Goal: Contribute content

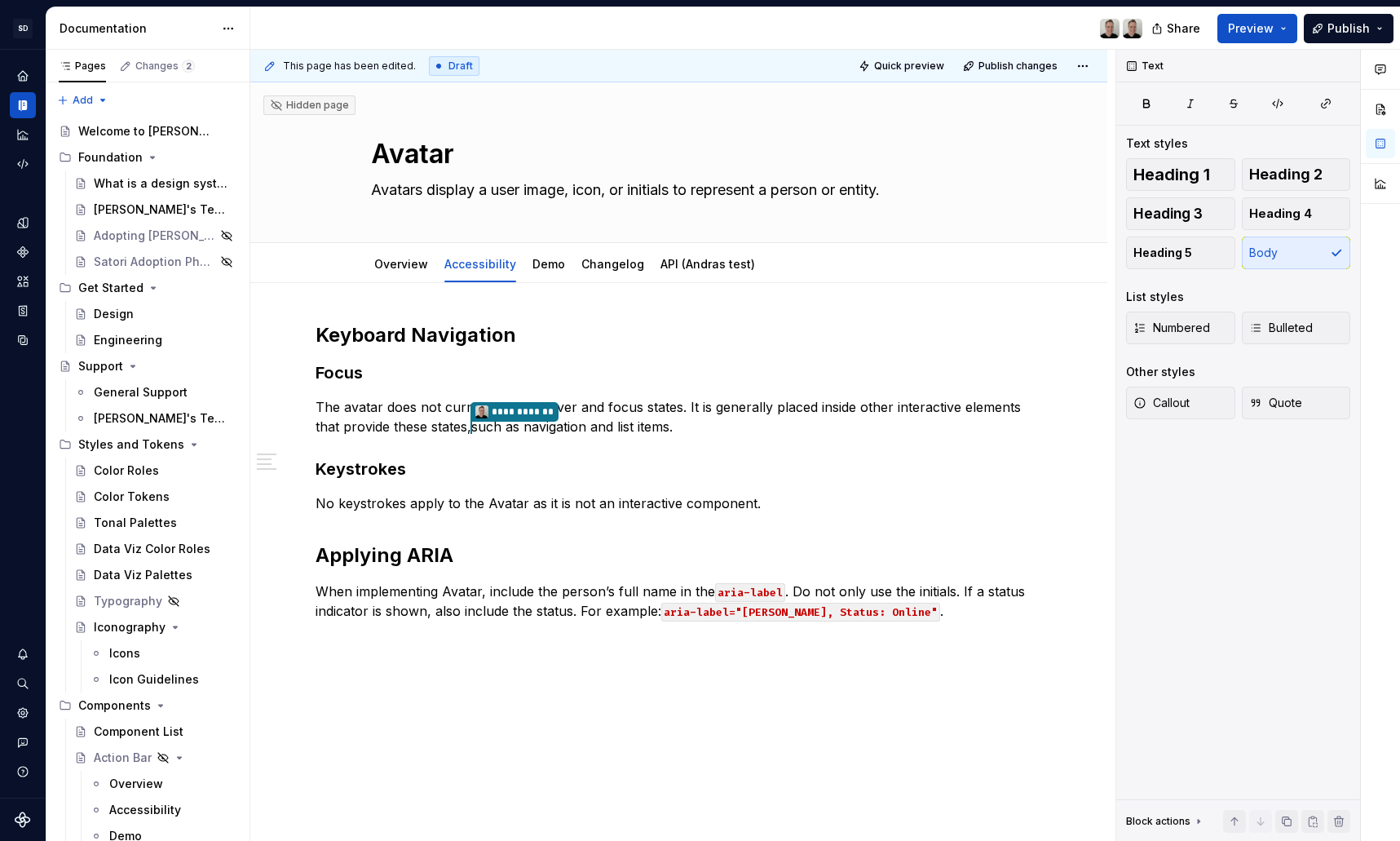
scroll to position [49, 0]
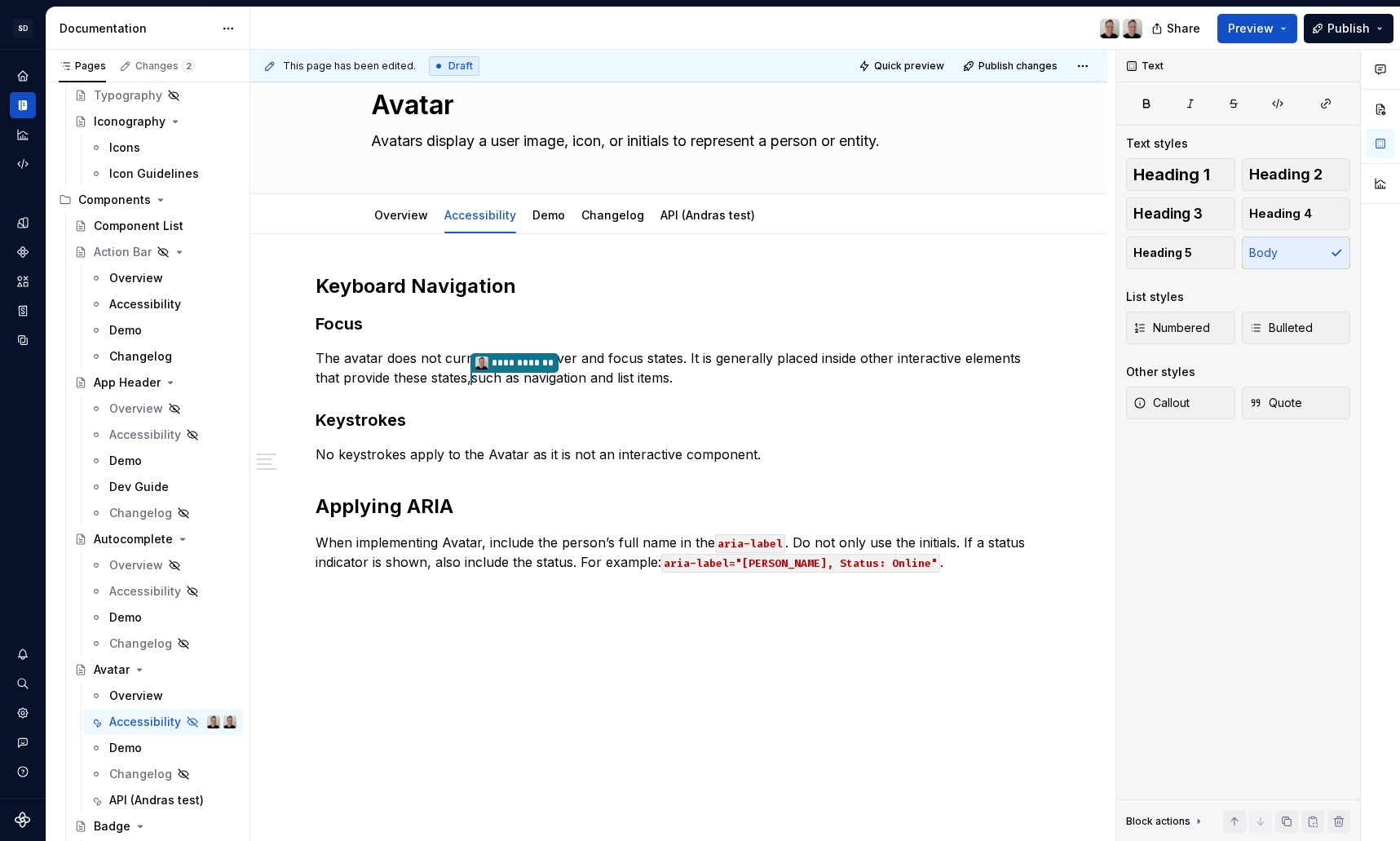
type textarea "*"
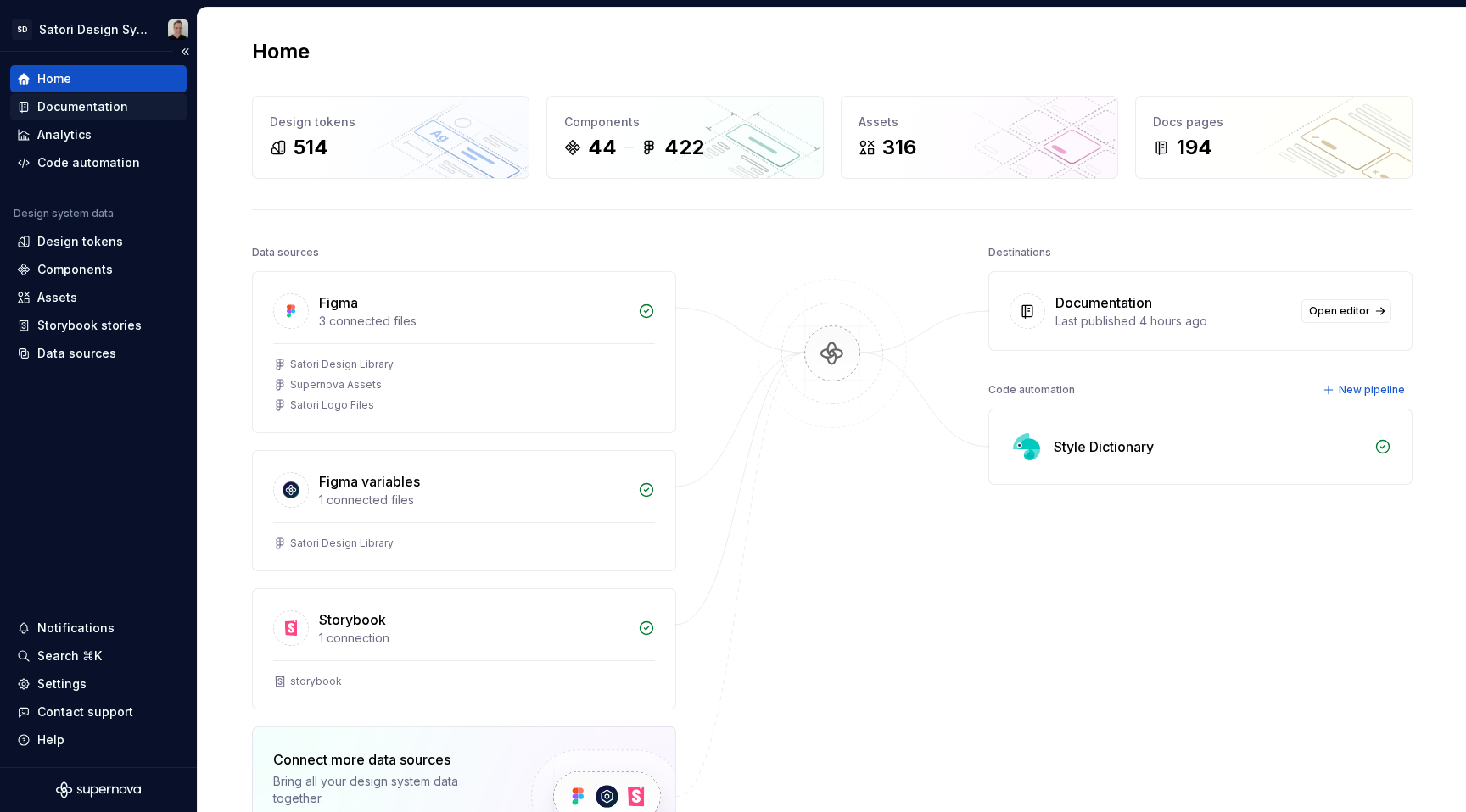
click at [95, 100] on div "Documentation" at bounding box center [82, 107] width 90 height 17
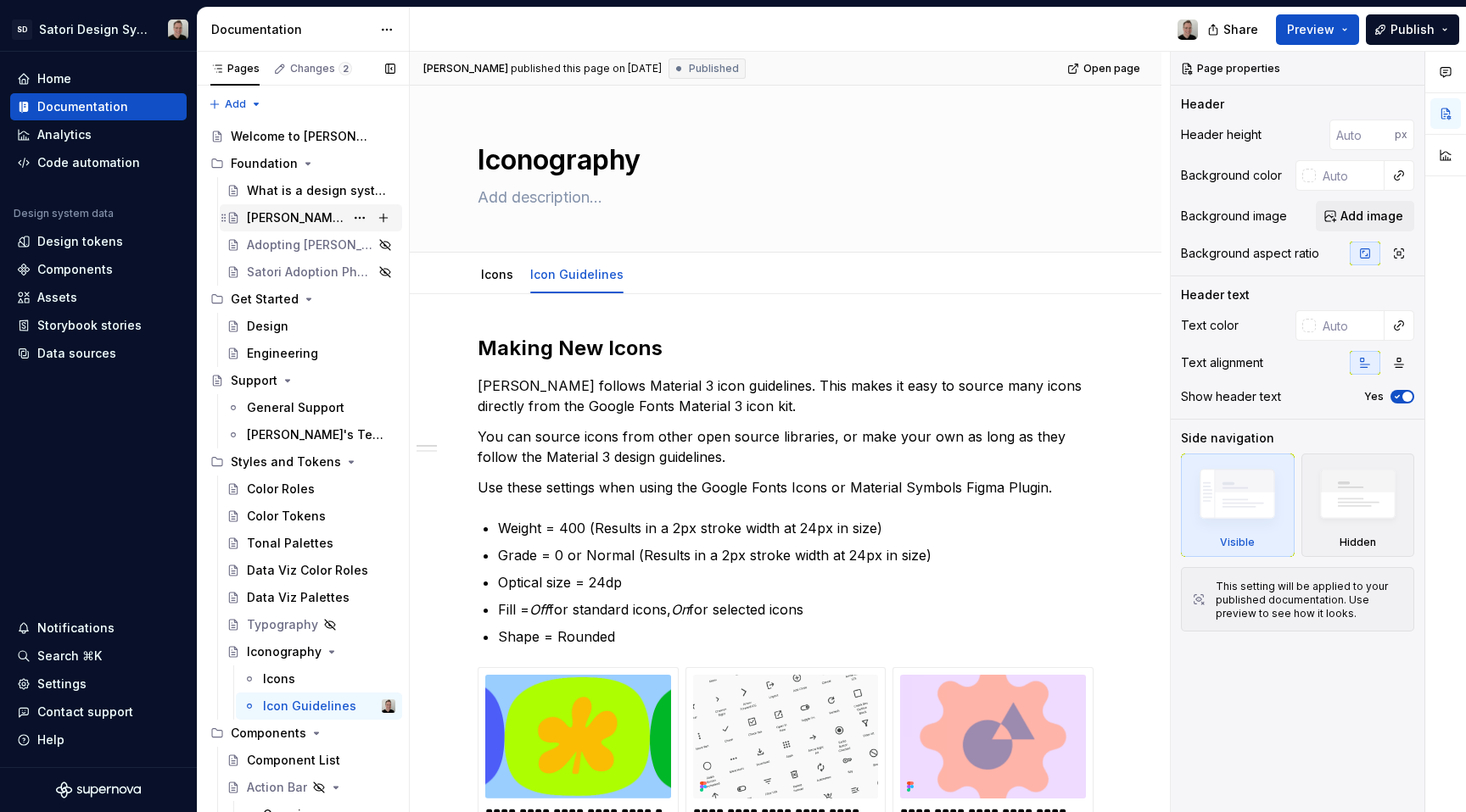
click at [259, 190] on div "What is a design system?" at bounding box center [317, 191] width 140 height 17
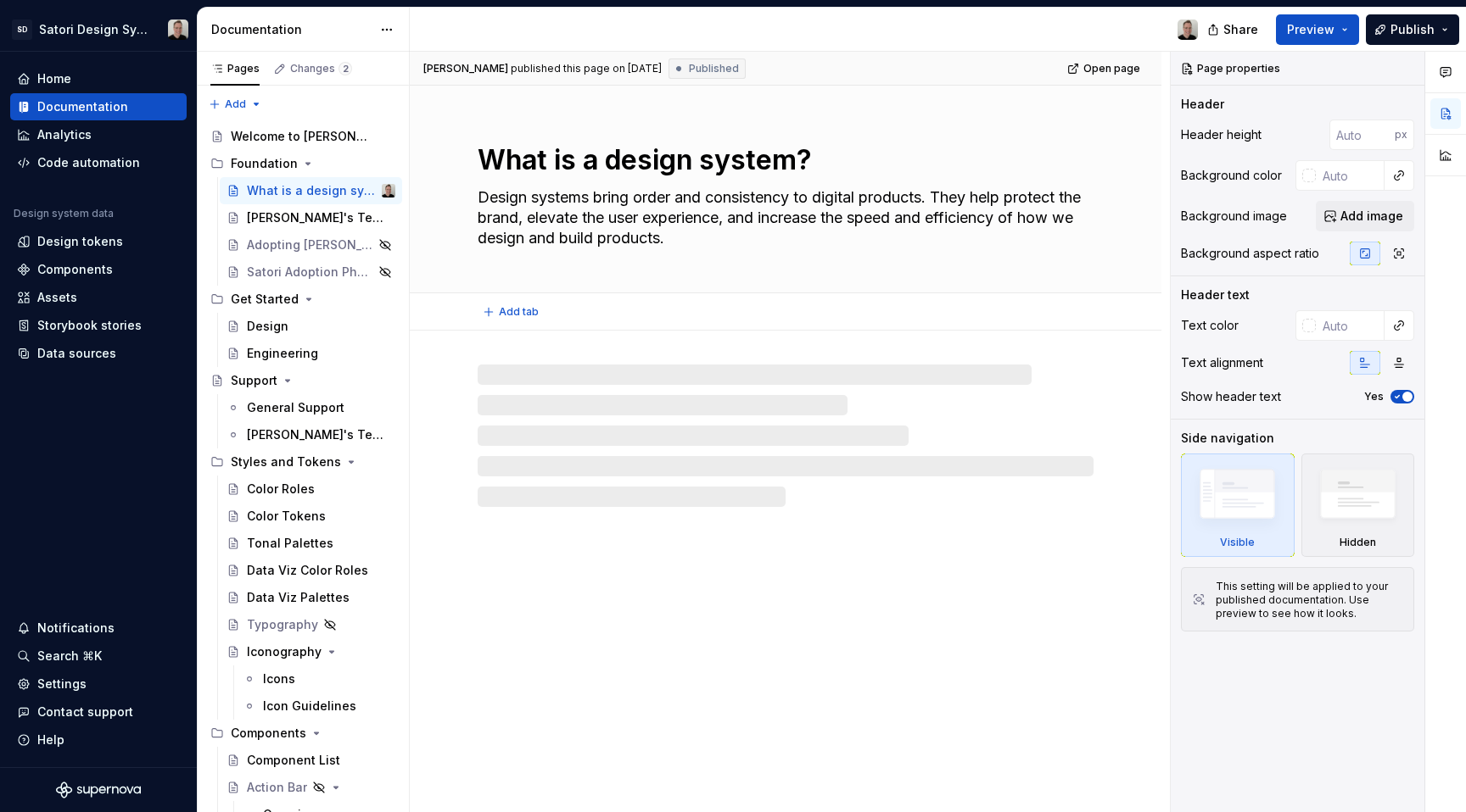
click at [727, 263] on div "What is a design system? Design systems bring order and consistency to digital …" at bounding box center [785, 189] width 616 height 207
click at [732, 236] on textarea "Design systems bring order and consistency to digital products. They help prote…" at bounding box center [782, 218] width 616 height 68
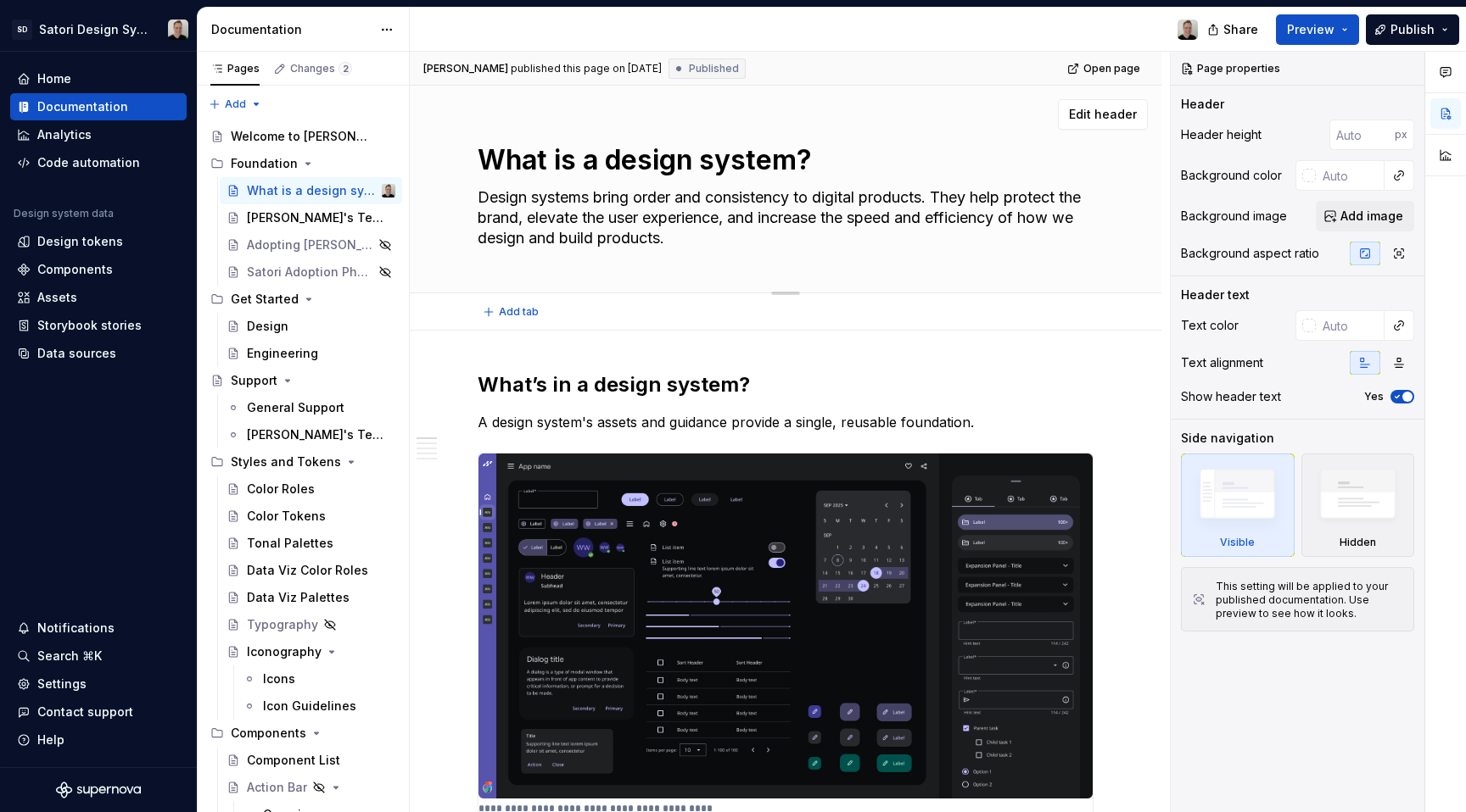
drag, startPoint x: 694, startPoint y: 229, endPoint x: 472, endPoint y: 200, distance: 223.9
click at [472, 200] on div "What is a design system? Design systems bring order and consistency to digital …" at bounding box center [786, 189] width 751 height 208
click at [279, 139] on div "Welcome to [PERSON_NAME]!" at bounding box center [287, 137] width 114 height 17
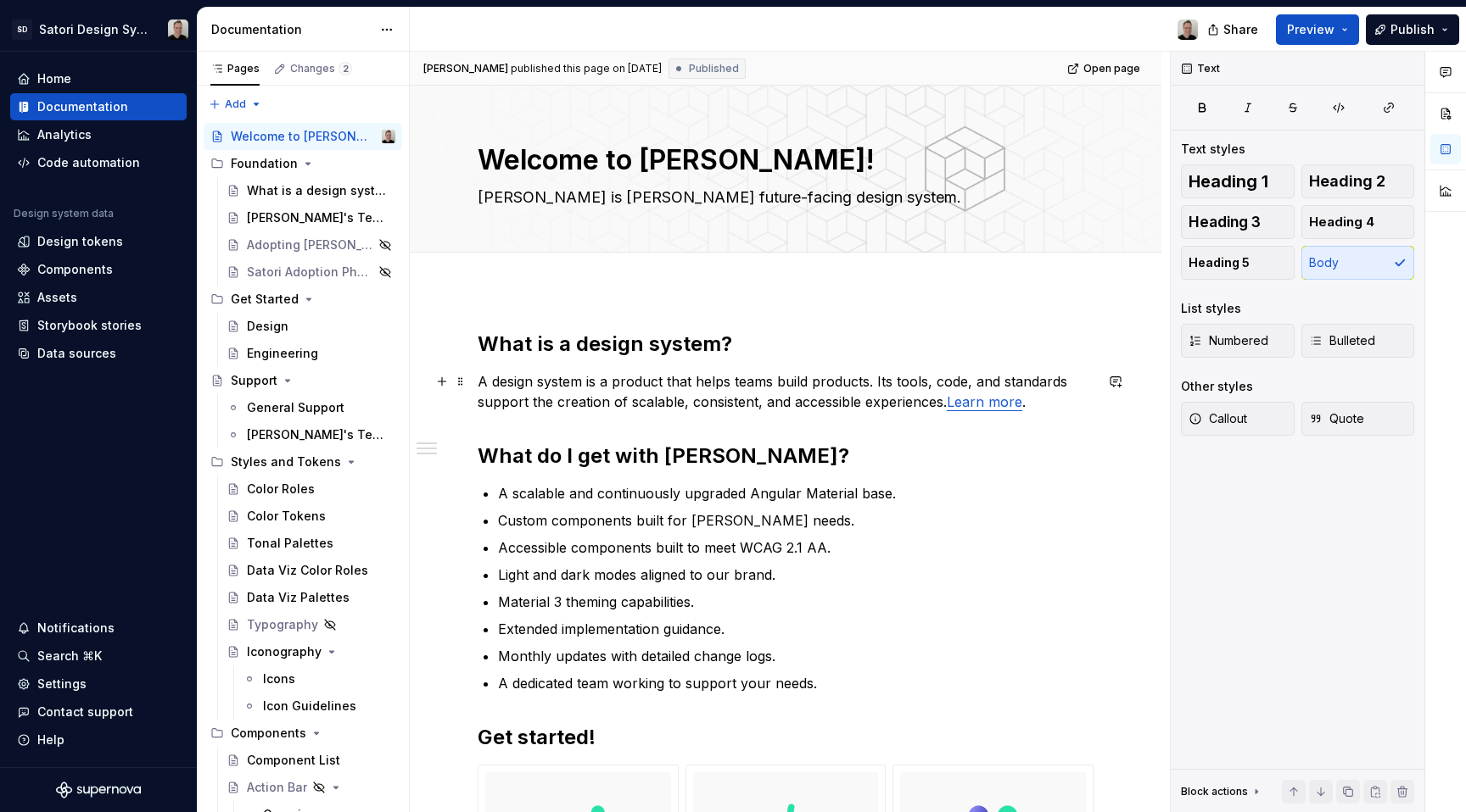
drag, startPoint x: 663, startPoint y: 402, endPoint x: 753, endPoint y: 398, distance: 90.1
click at [663, 403] on p "A design system is a product that helps teams build products. Its tools, code, …" at bounding box center [785, 392] width 616 height 41
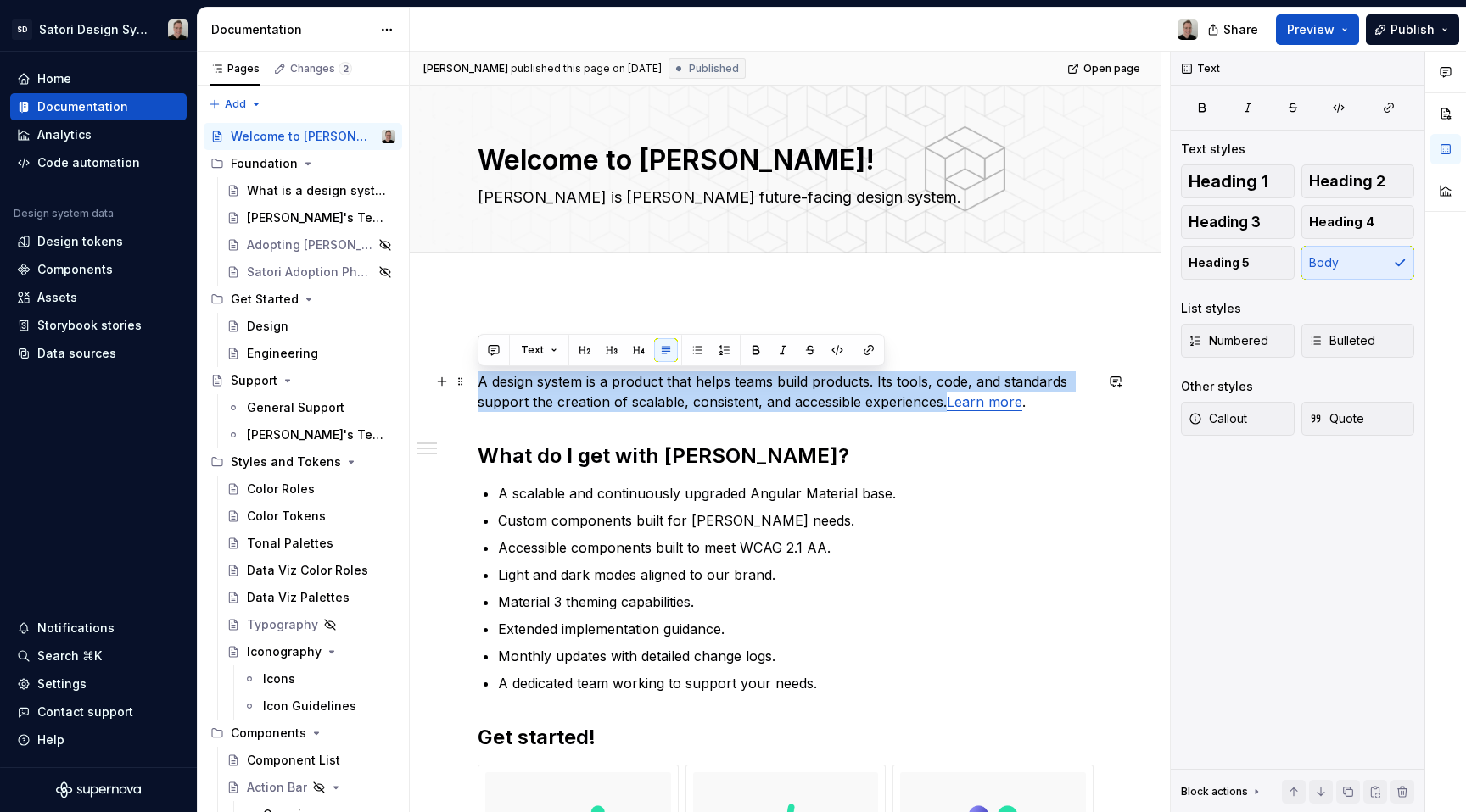
drag, startPoint x: 946, startPoint y: 403, endPoint x: 478, endPoint y: 379, distance: 468.6
click at [478, 379] on p "A design system is a product that helps teams build products. Its tools, code, …" at bounding box center [785, 392] width 616 height 41
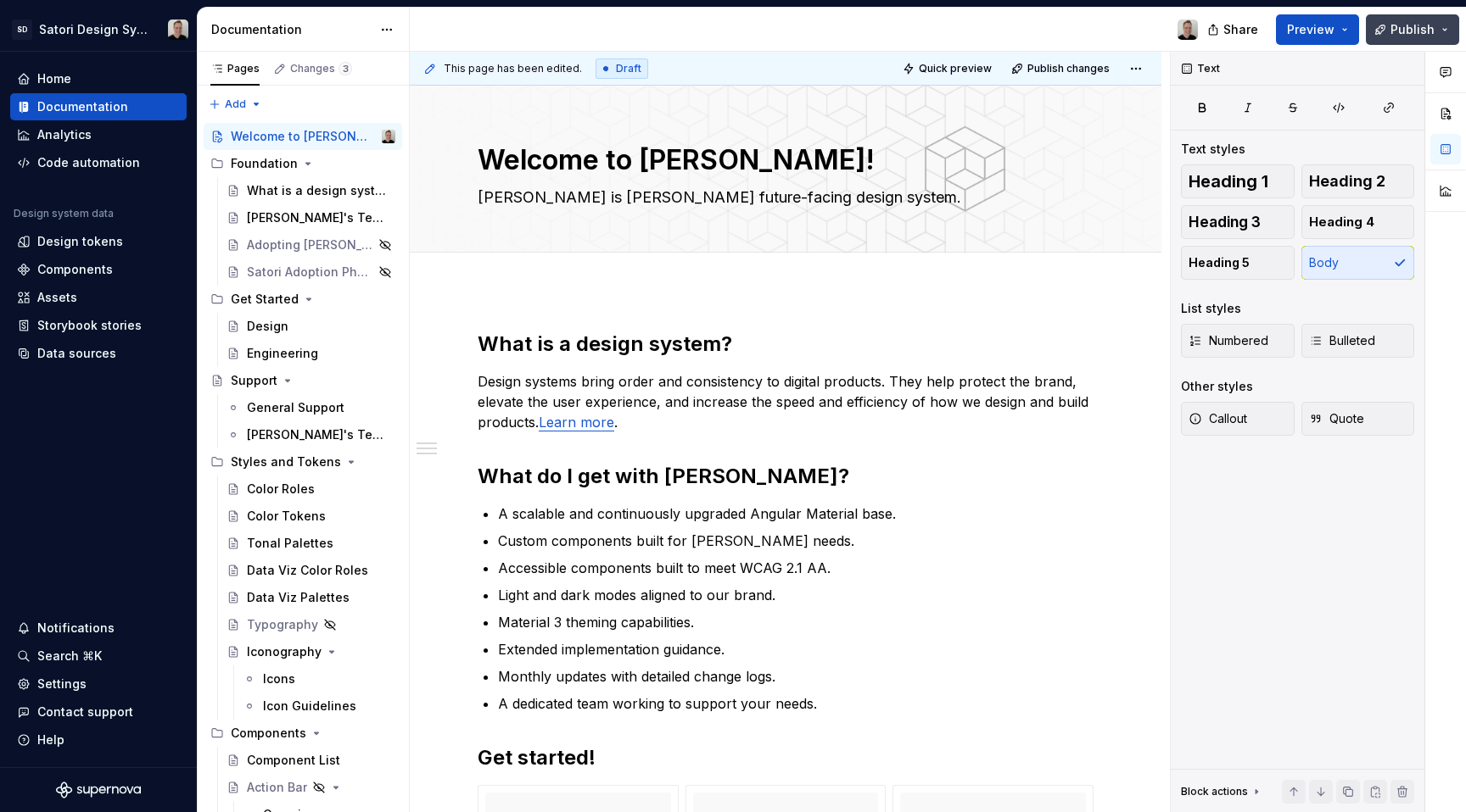
click at [1389, 28] on button "Publish" at bounding box center [1412, 30] width 93 height 30
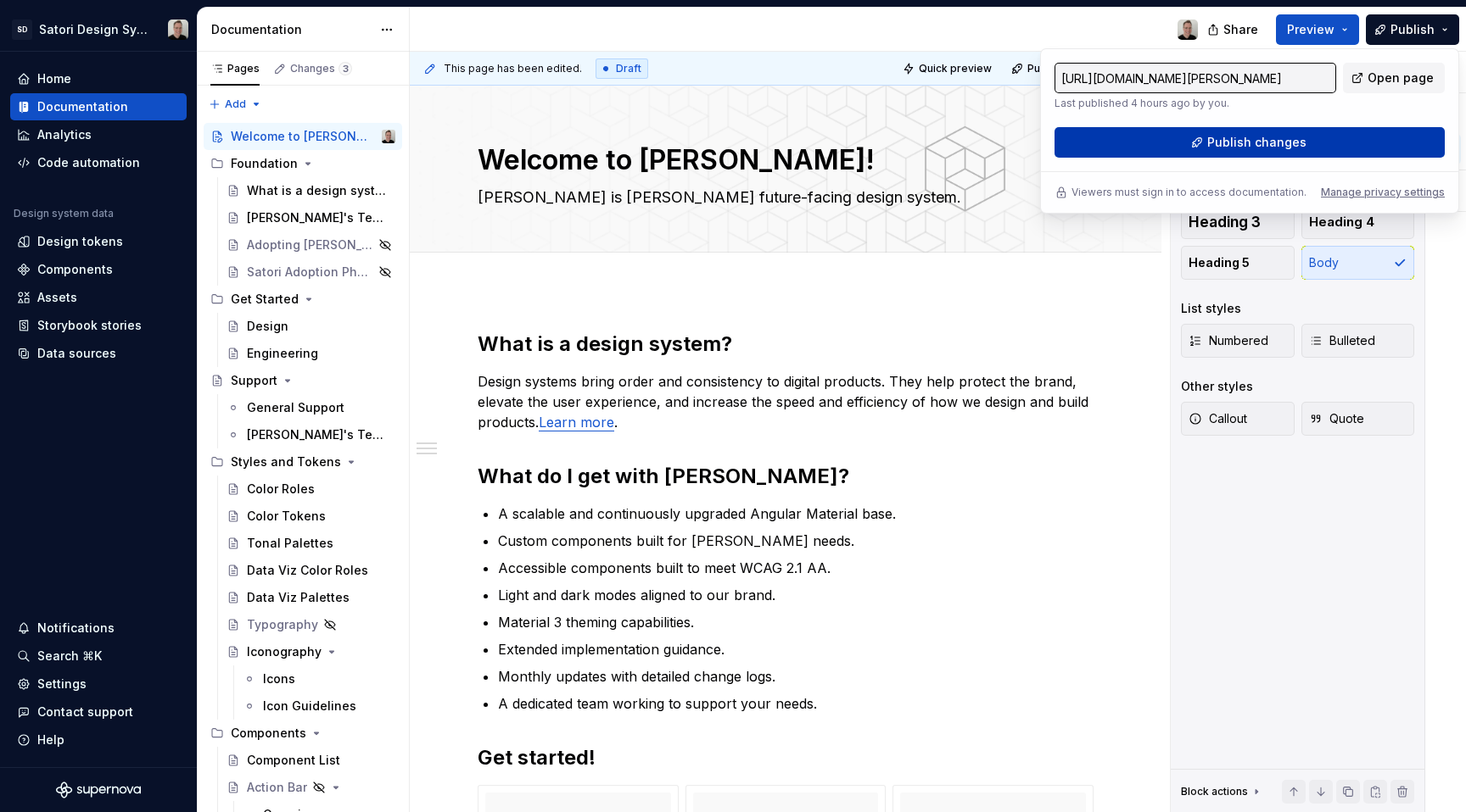
click at [1242, 146] on span "Publish changes" at bounding box center [1257, 142] width 100 height 17
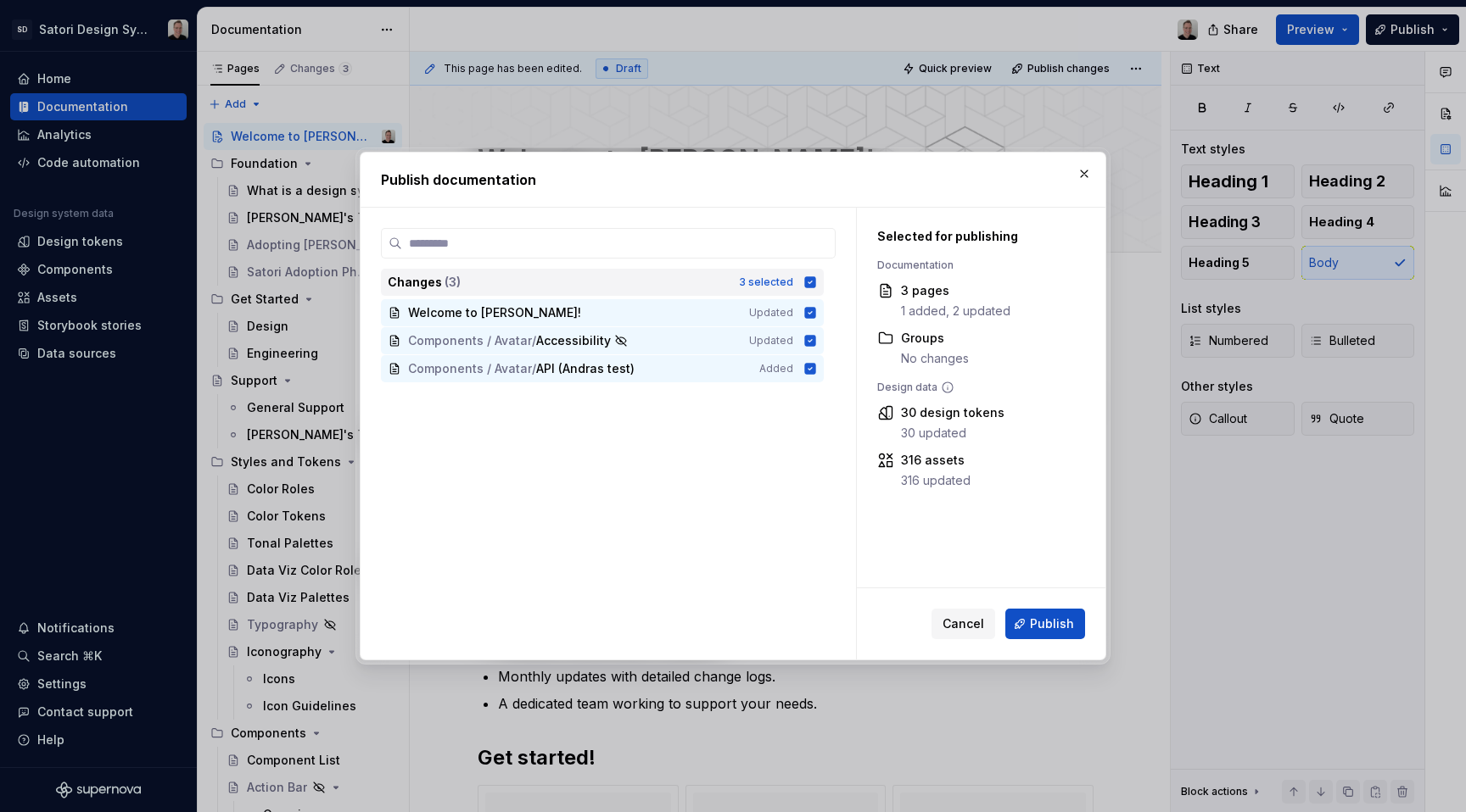
click at [813, 285] on icon at bounding box center [811, 282] width 11 height 11
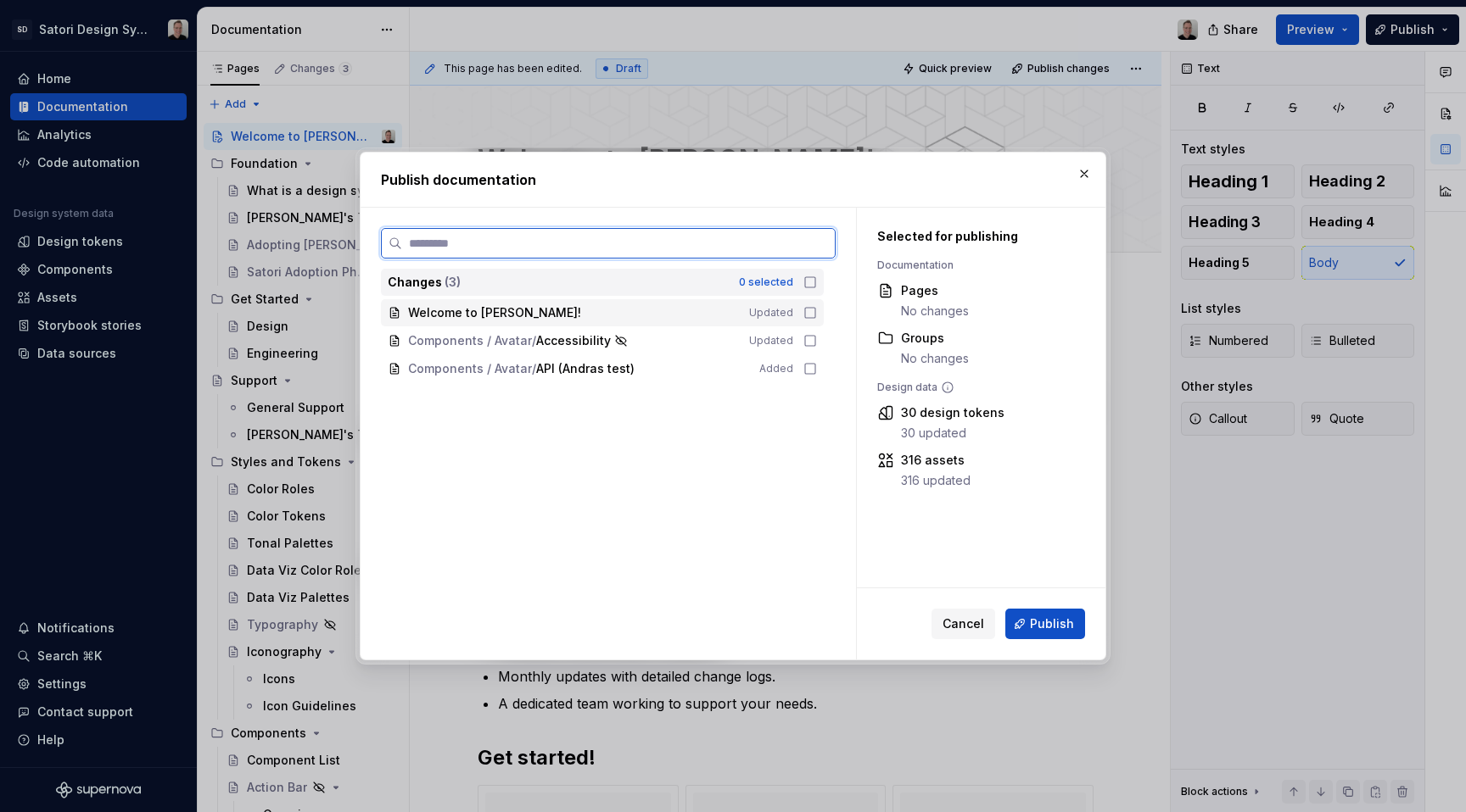
click at [811, 315] on icon at bounding box center [810, 313] width 14 height 14
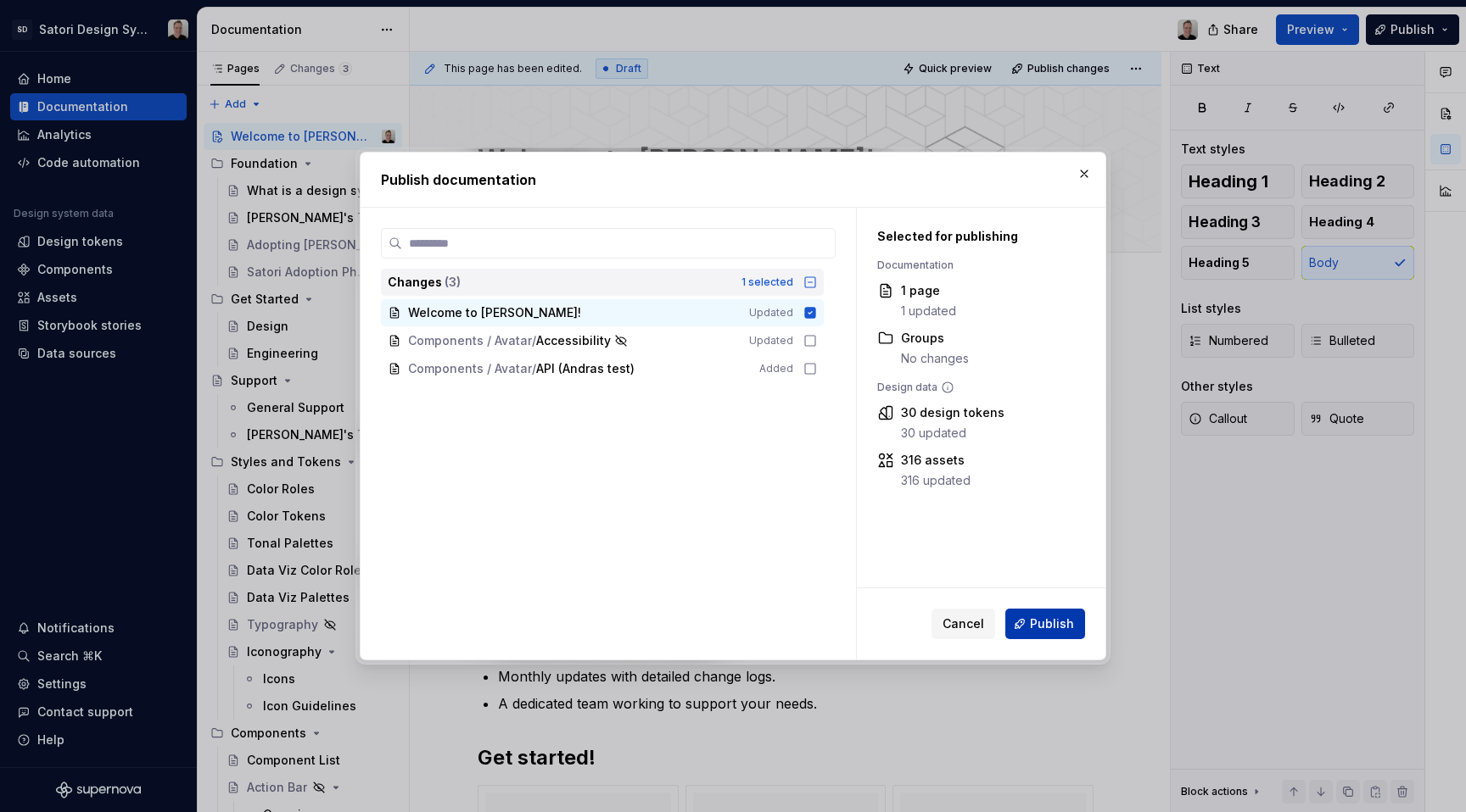
click at [1043, 620] on span "Publish" at bounding box center [1052, 624] width 44 height 17
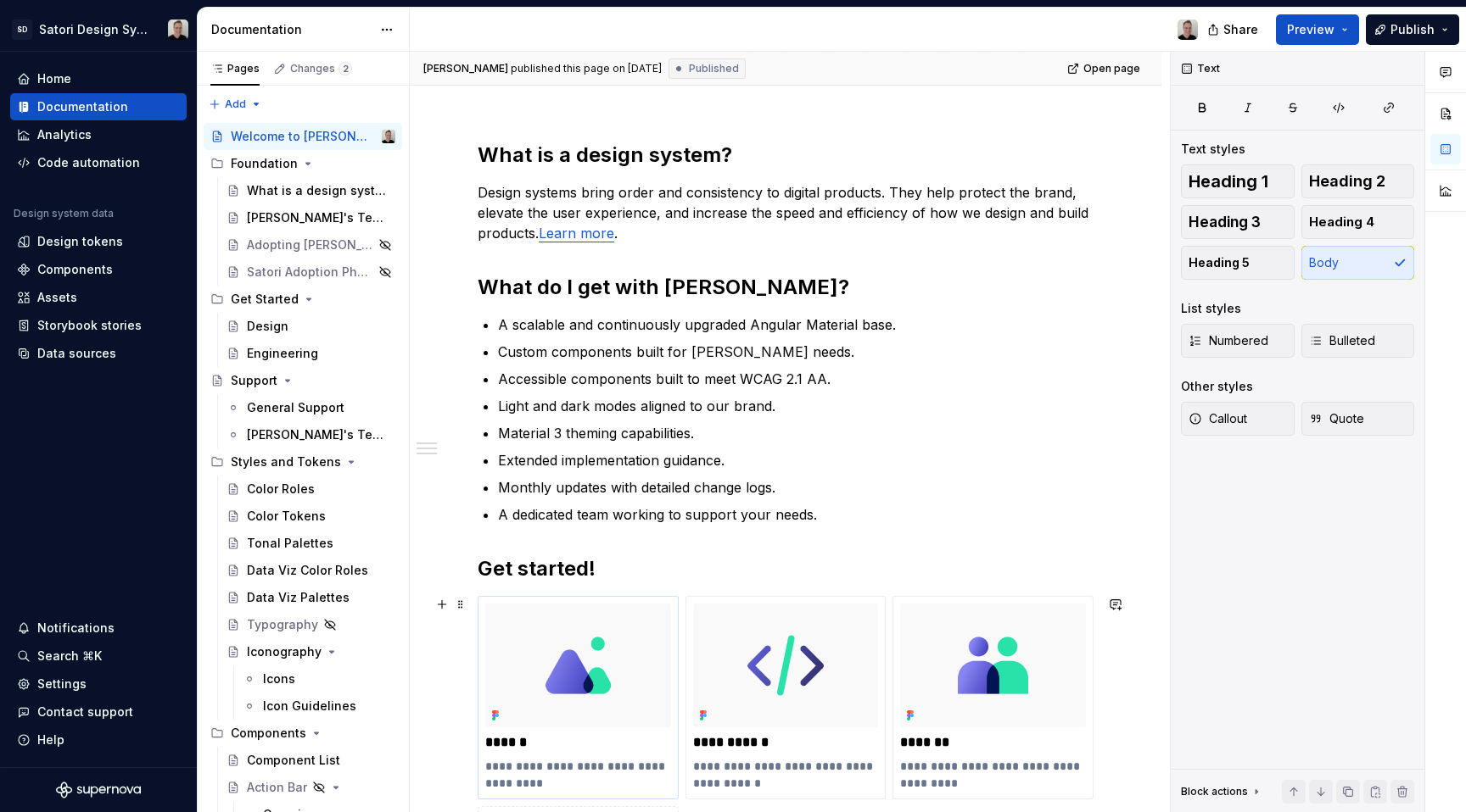
scroll to position [111, 0]
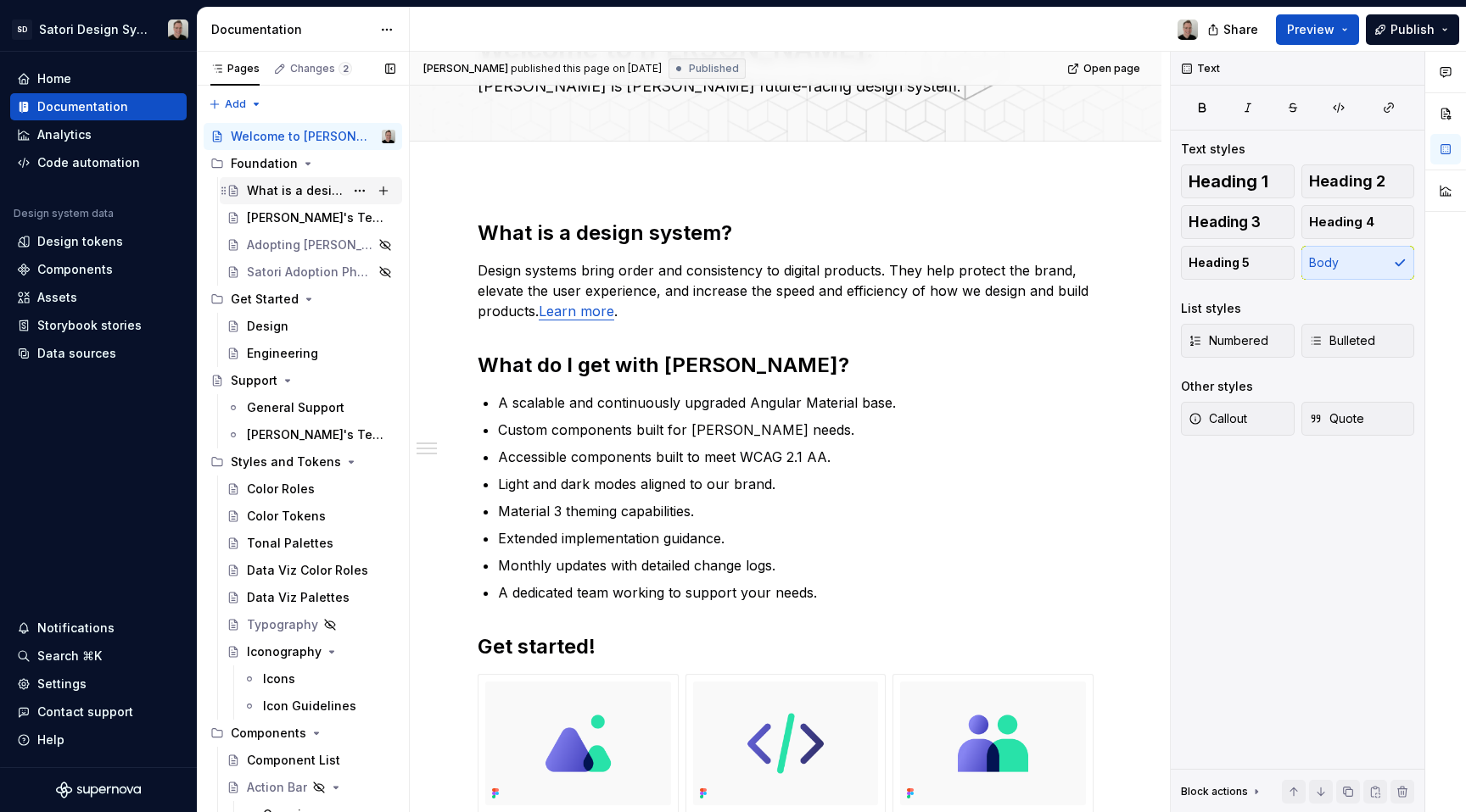
click at [283, 192] on div "What is a design system?" at bounding box center [295, 191] width 98 height 17
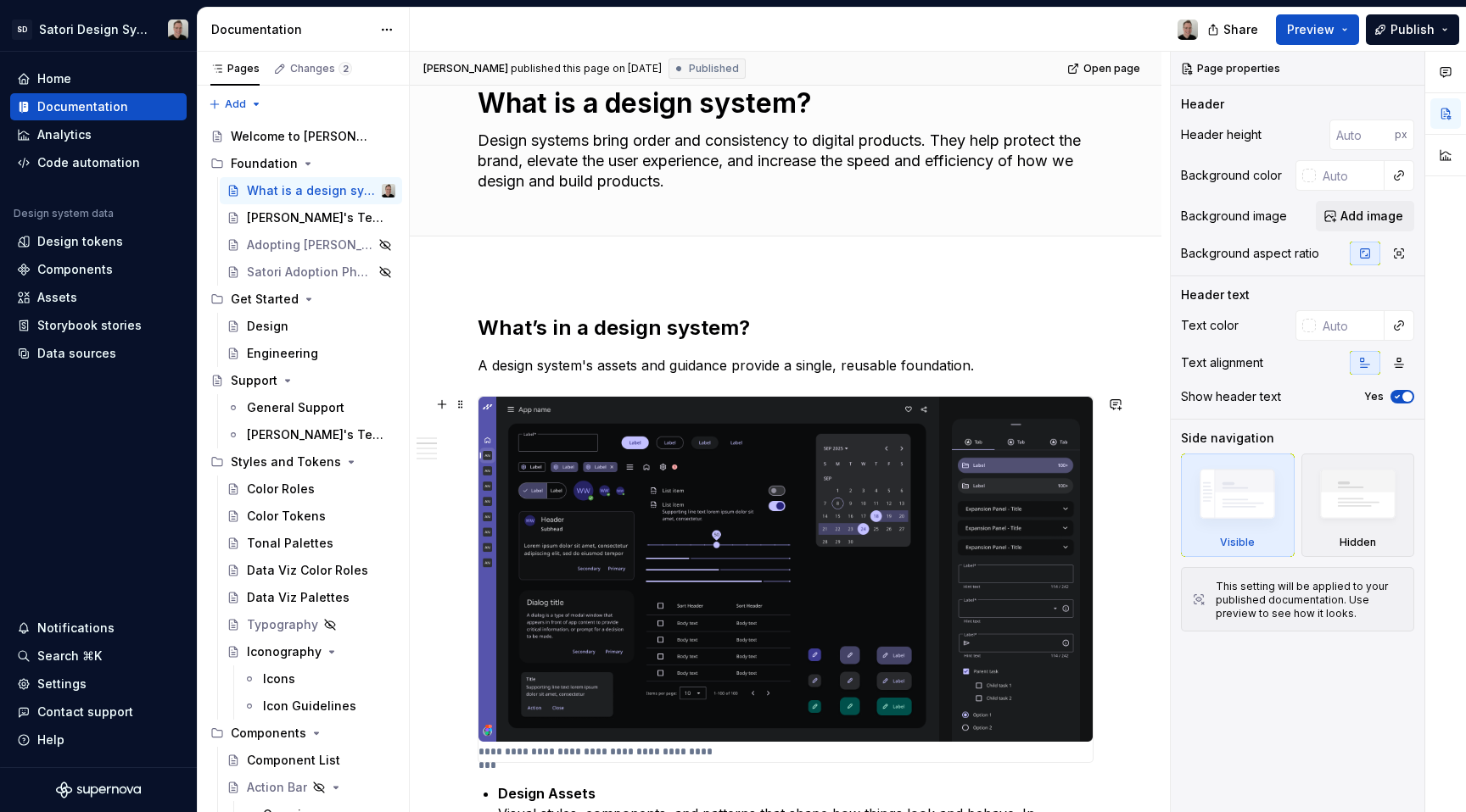
scroll to position [881, 0]
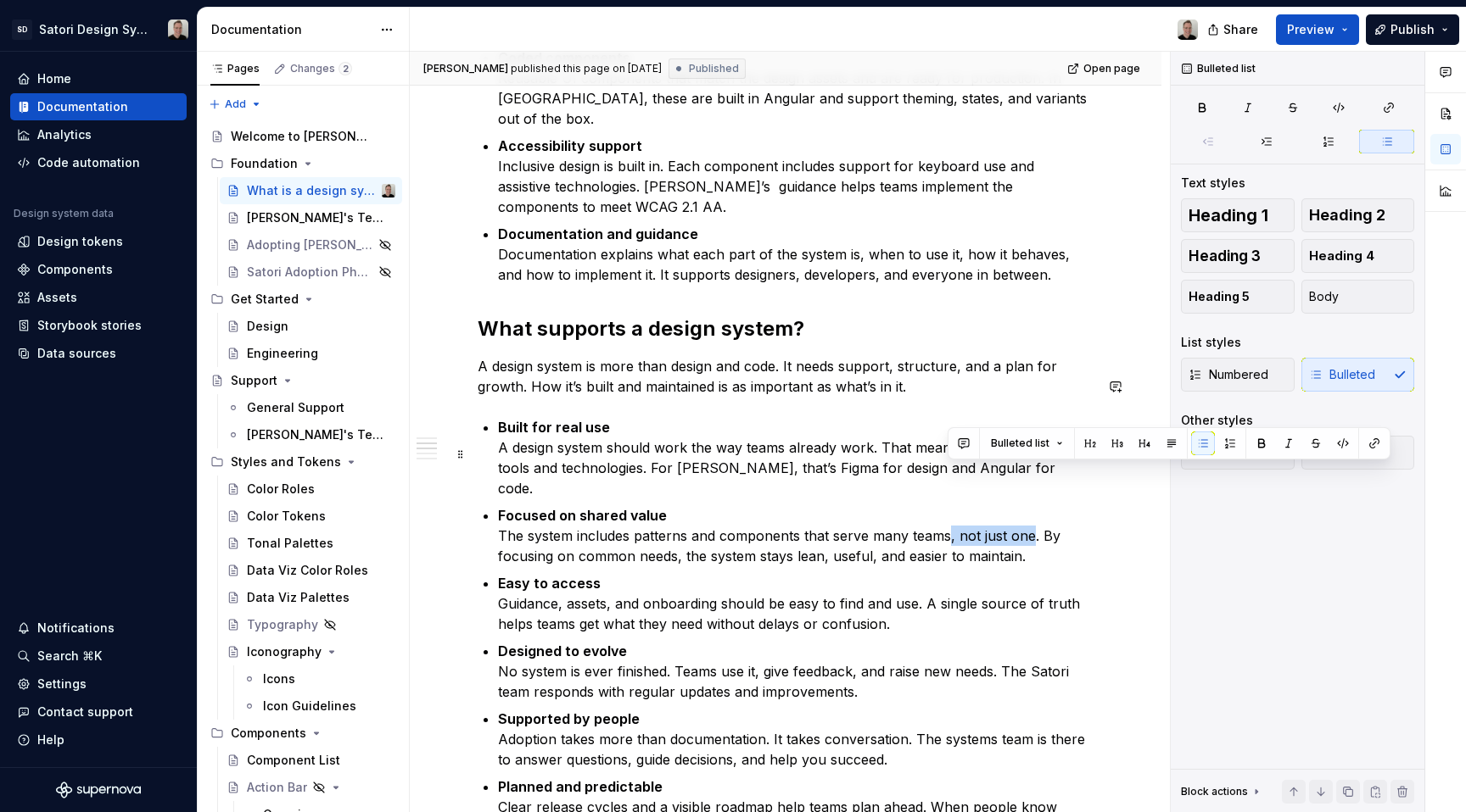
drag, startPoint x: 1029, startPoint y: 477, endPoint x: 949, endPoint y: 484, distance: 80.3
click at [949, 506] on p "Focused on shared value The system includes patterns and components that serve …" at bounding box center [795, 536] width 595 height 61
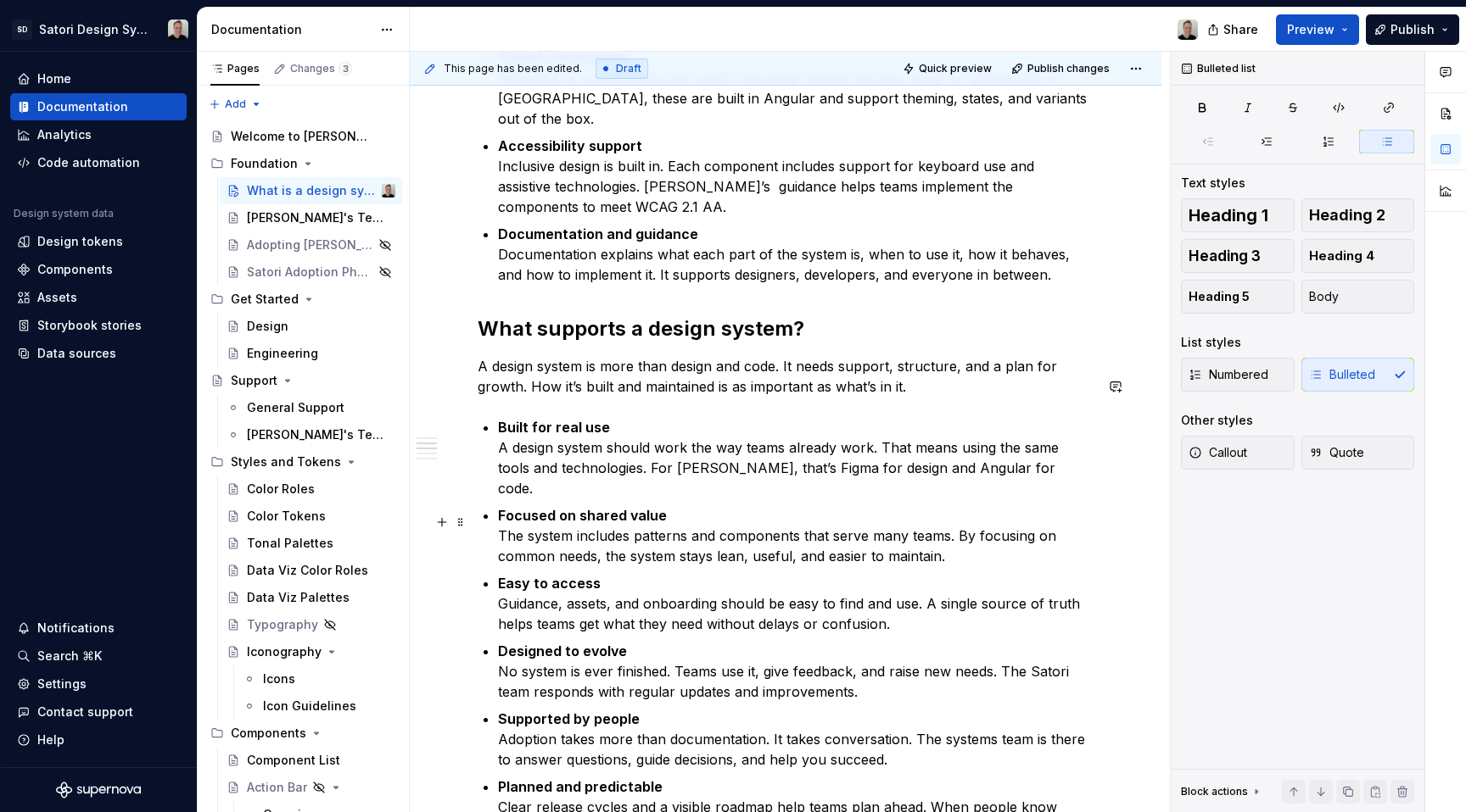
click at [969, 573] on p "Easy to access Guidance, assets, and onboarding should be easy to find and use.…" at bounding box center [795, 603] width 595 height 61
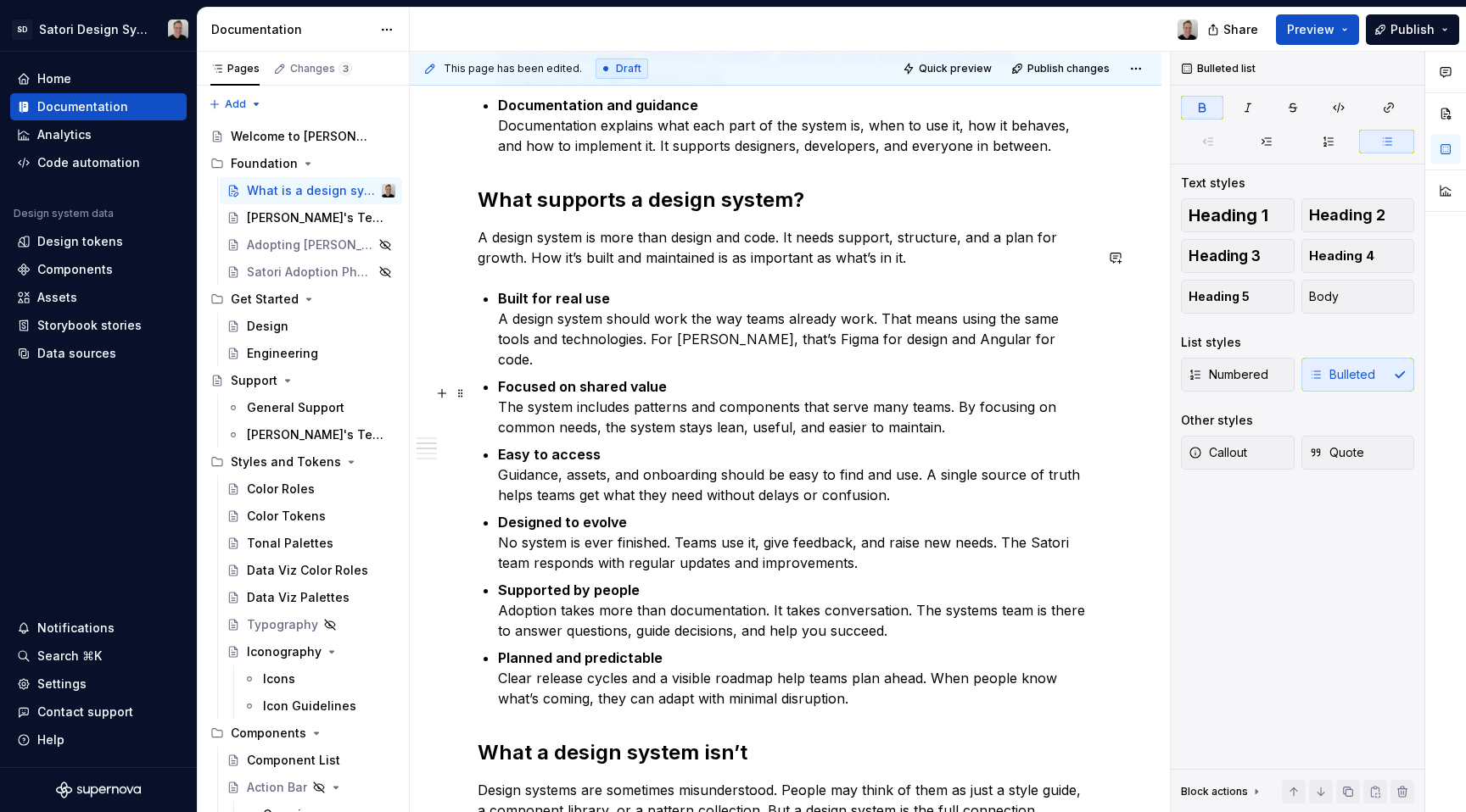
scroll to position [1024, 0]
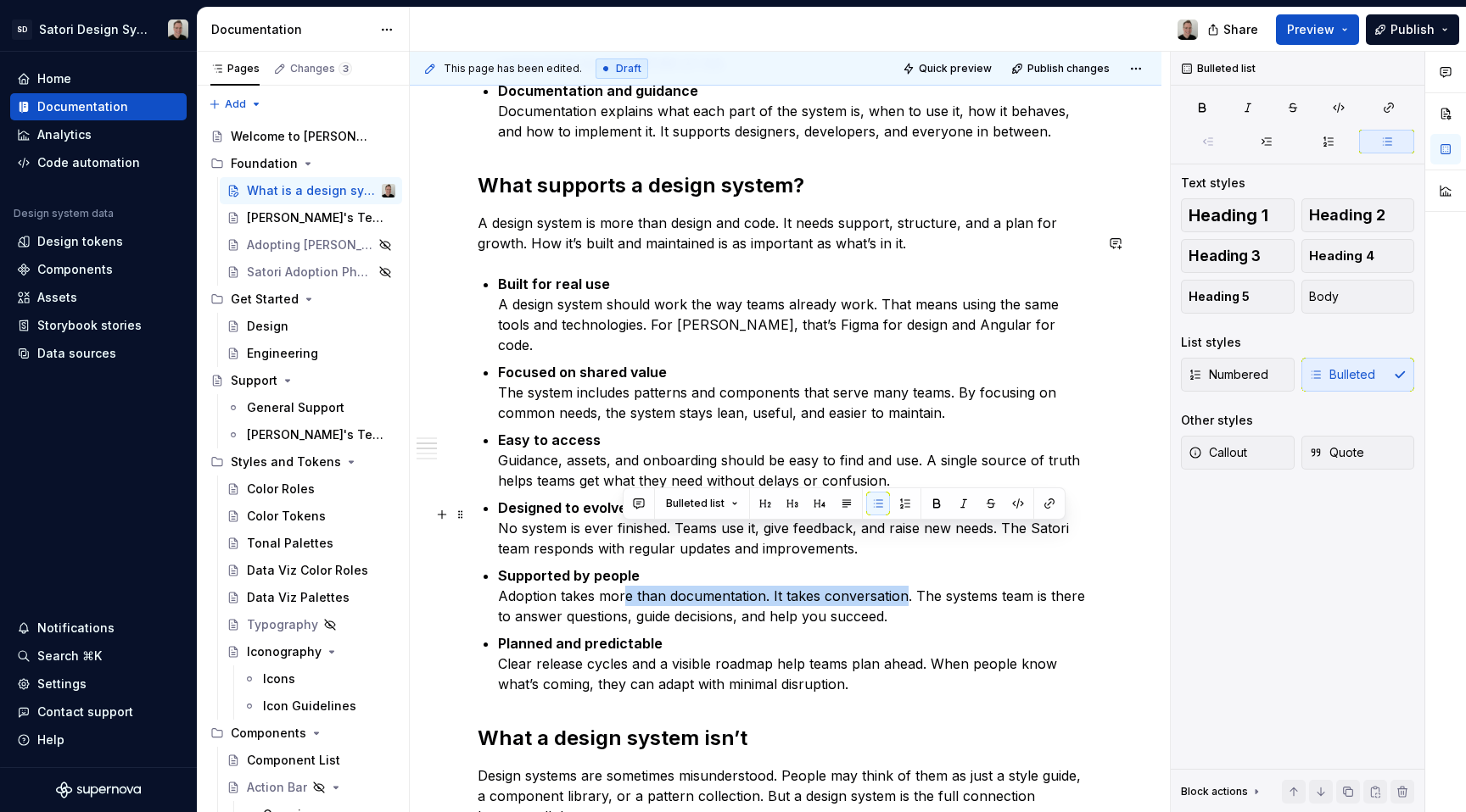
drag, startPoint x: 903, startPoint y: 538, endPoint x: 624, endPoint y: 532, distance: 279.1
click at [624, 566] on p "Supported by people Adoption takes more than documentation. It takes conversati…" at bounding box center [795, 596] width 595 height 61
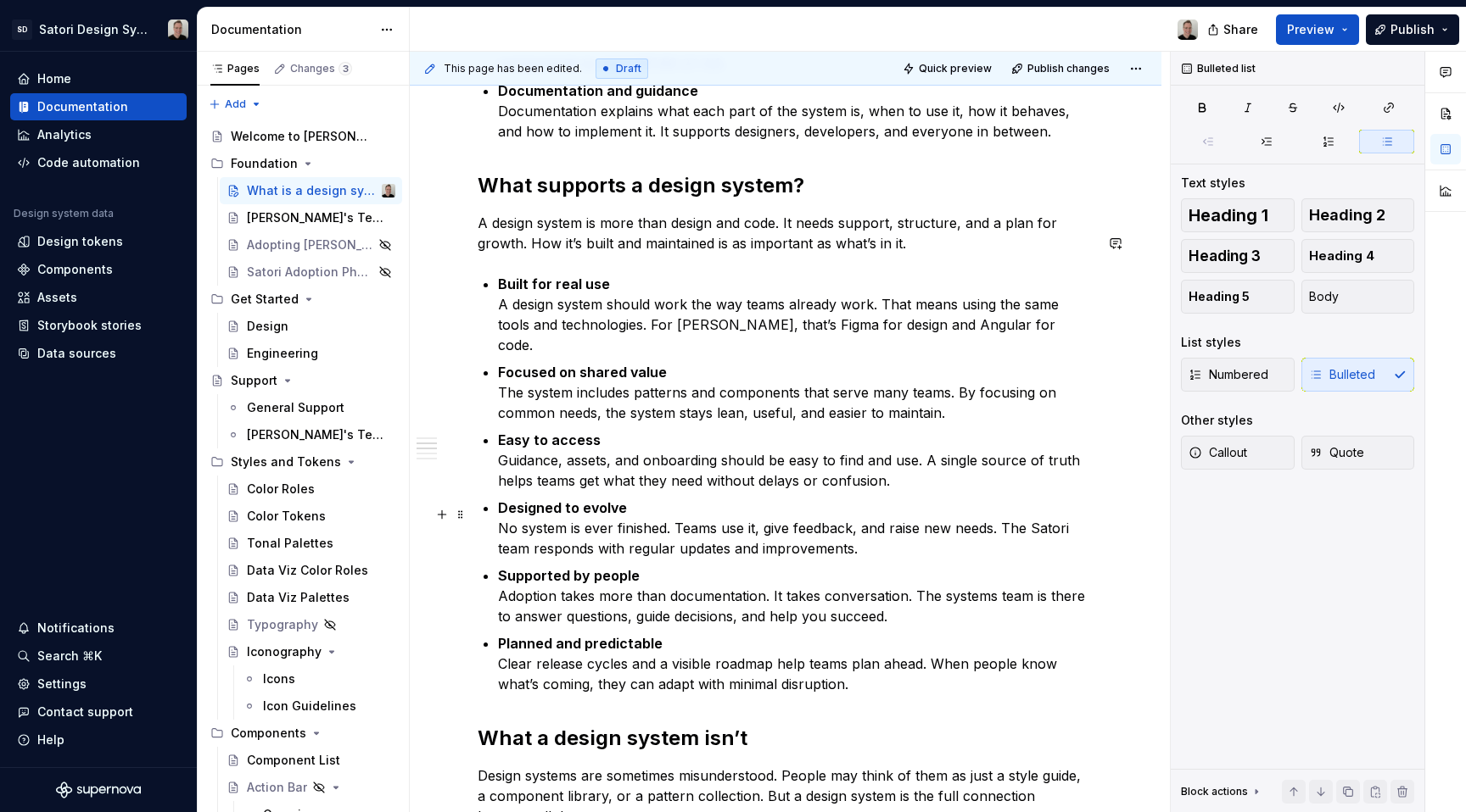
click at [556, 566] on p "Supported by people Adoption takes more than documentation. It takes conversati…" at bounding box center [795, 596] width 595 height 61
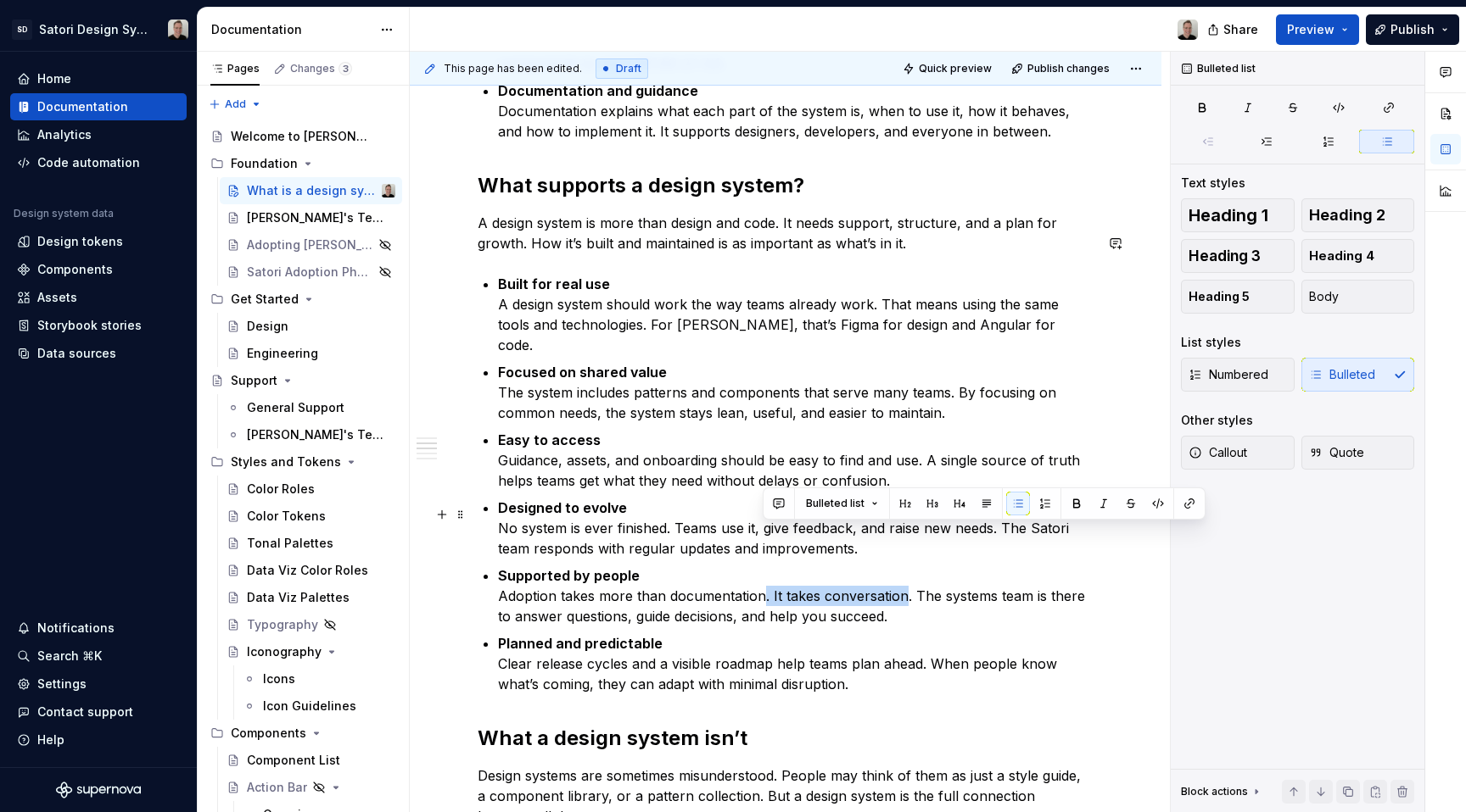
drag, startPoint x: 902, startPoint y: 534, endPoint x: 760, endPoint y: 541, distance: 142.2
click at [760, 566] on p "Supported by people Adoption takes more than documentation. It takes conversati…" at bounding box center [795, 596] width 595 height 61
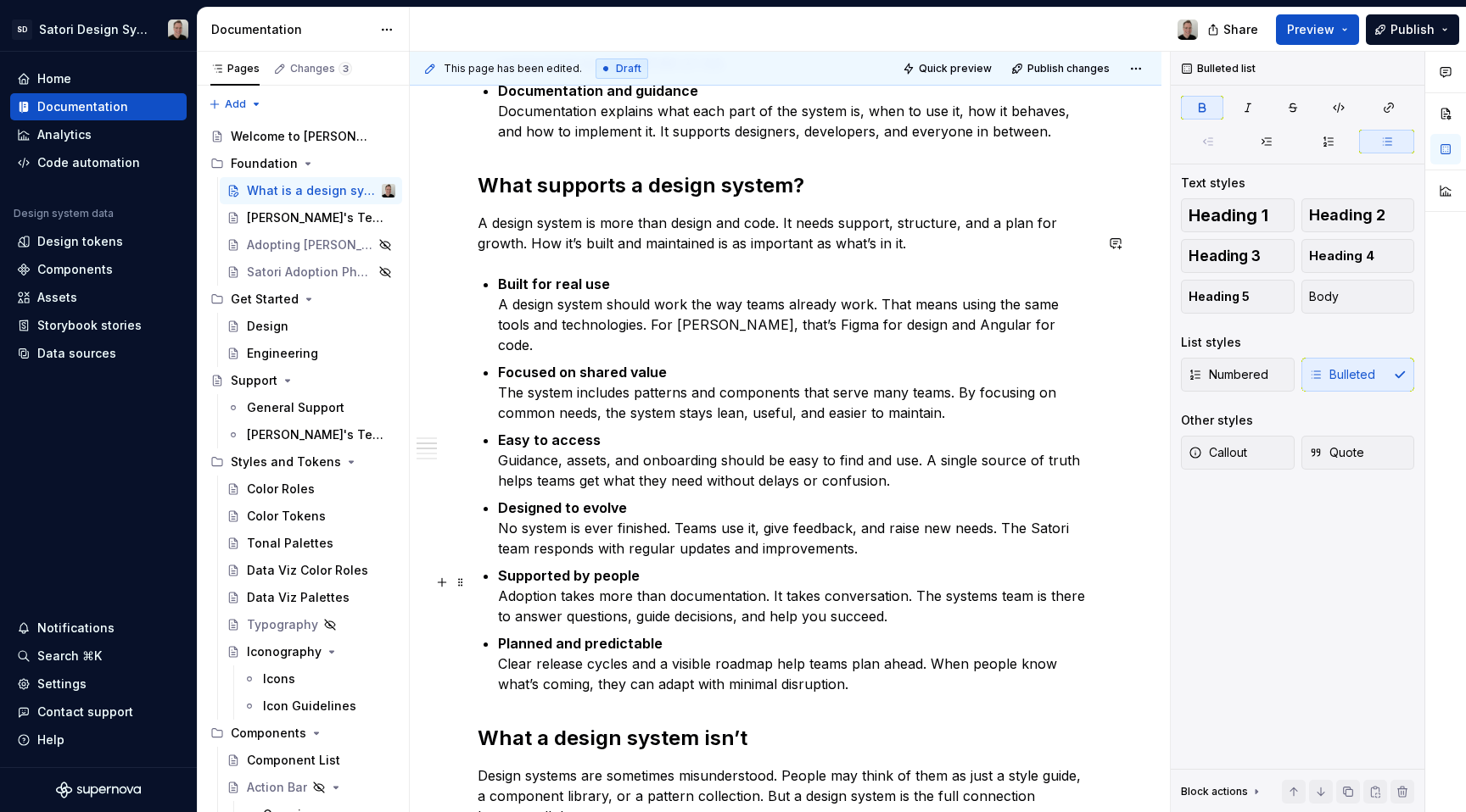
click at [811, 634] on p "Planned and predictable Clear release cycles and a visible roadmap help teams p…" at bounding box center [795, 664] width 595 height 61
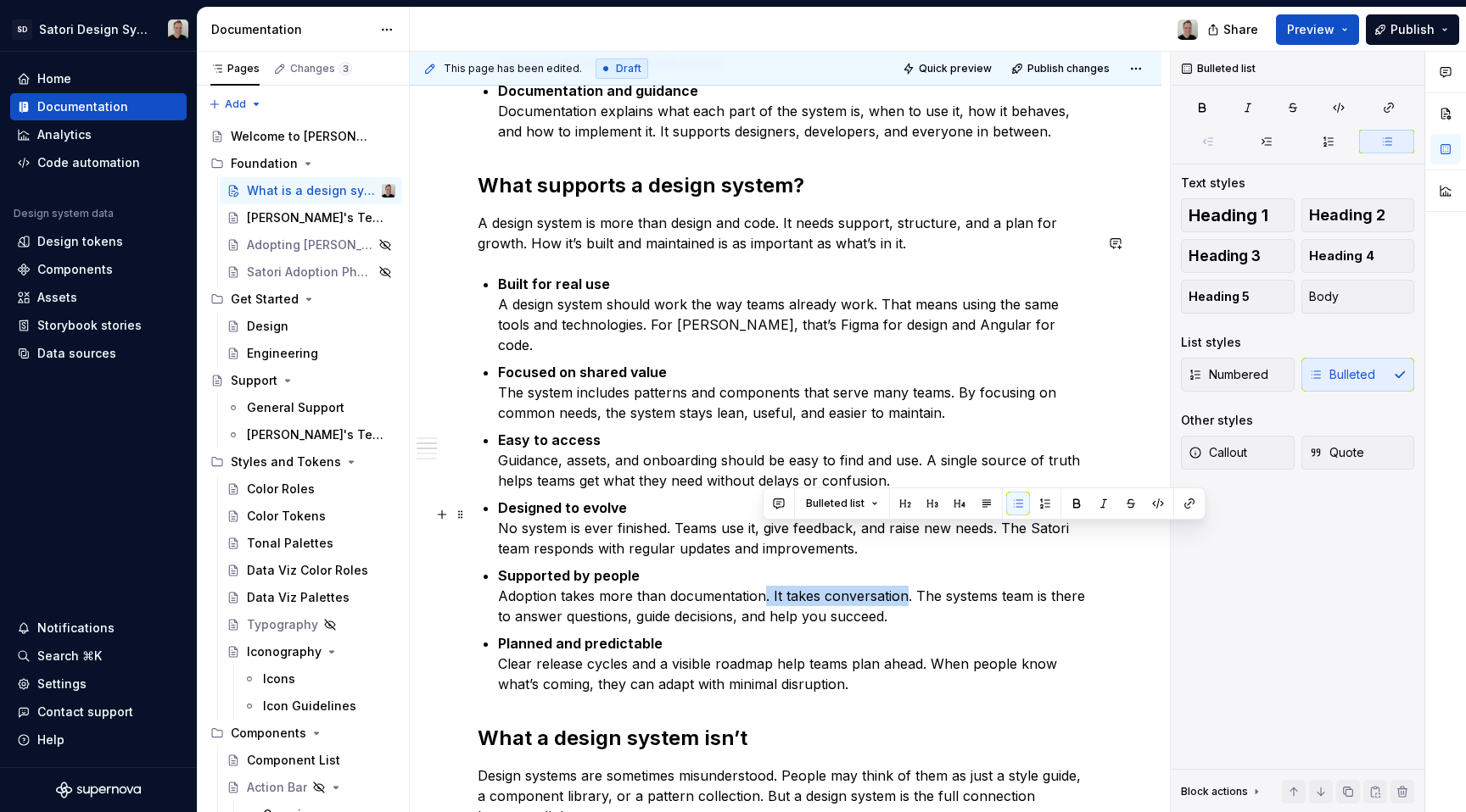
drag, startPoint x: 904, startPoint y: 536, endPoint x: 761, endPoint y: 532, distance: 143.1
click at [761, 566] on p "Supported by people Adoption takes more than documentation. It takes conversati…" at bounding box center [795, 596] width 595 height 61
click at [570, 566] on p "Supported by people Adoption takes more than documentation. It takes conversati…" at bounding box center [795, 596] width 595 height 61
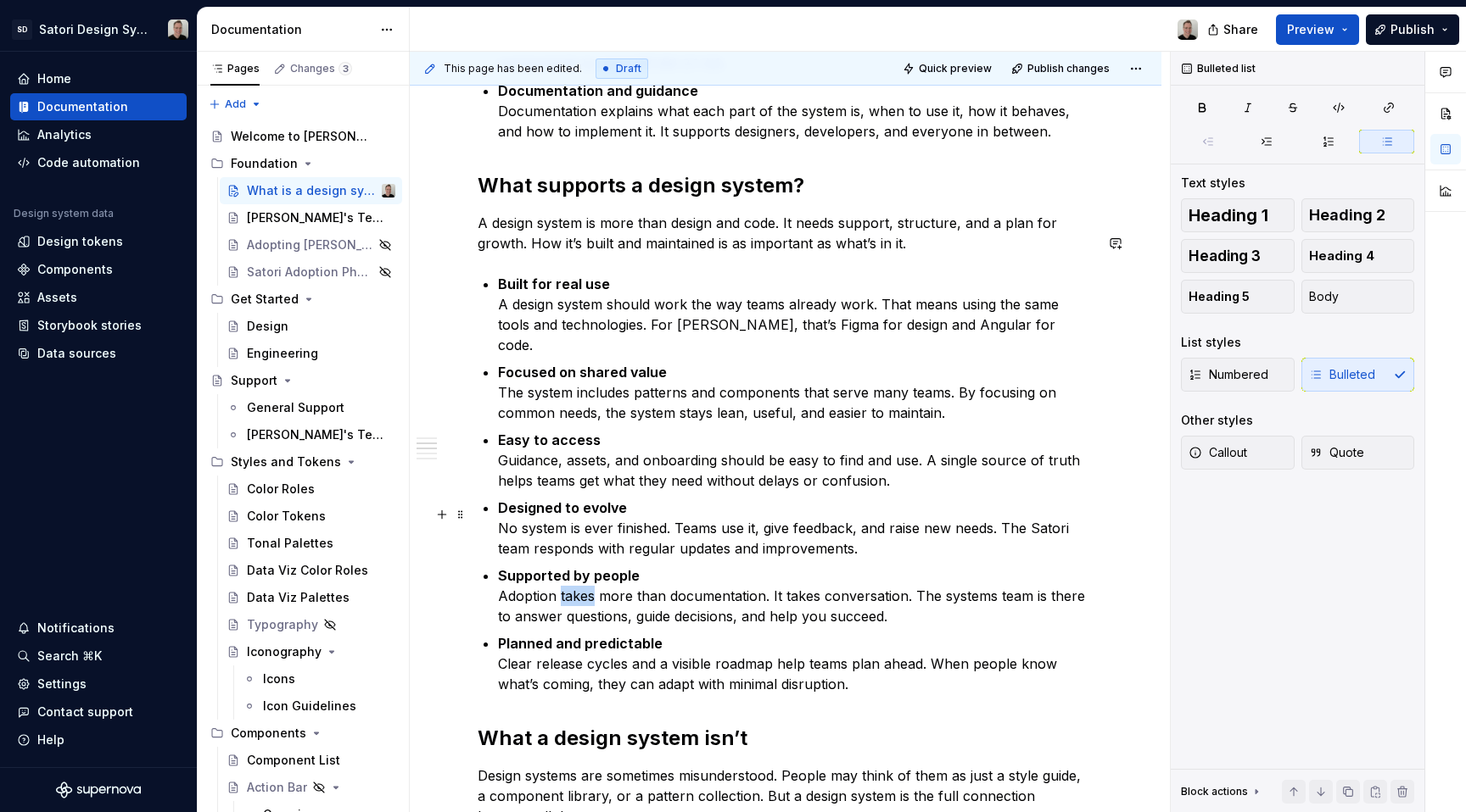
click at [570, 566] on p "Supported by people Adoption takes more than documentation. It takes conversati…" at bounding box center [795, 596] width 595 height 61
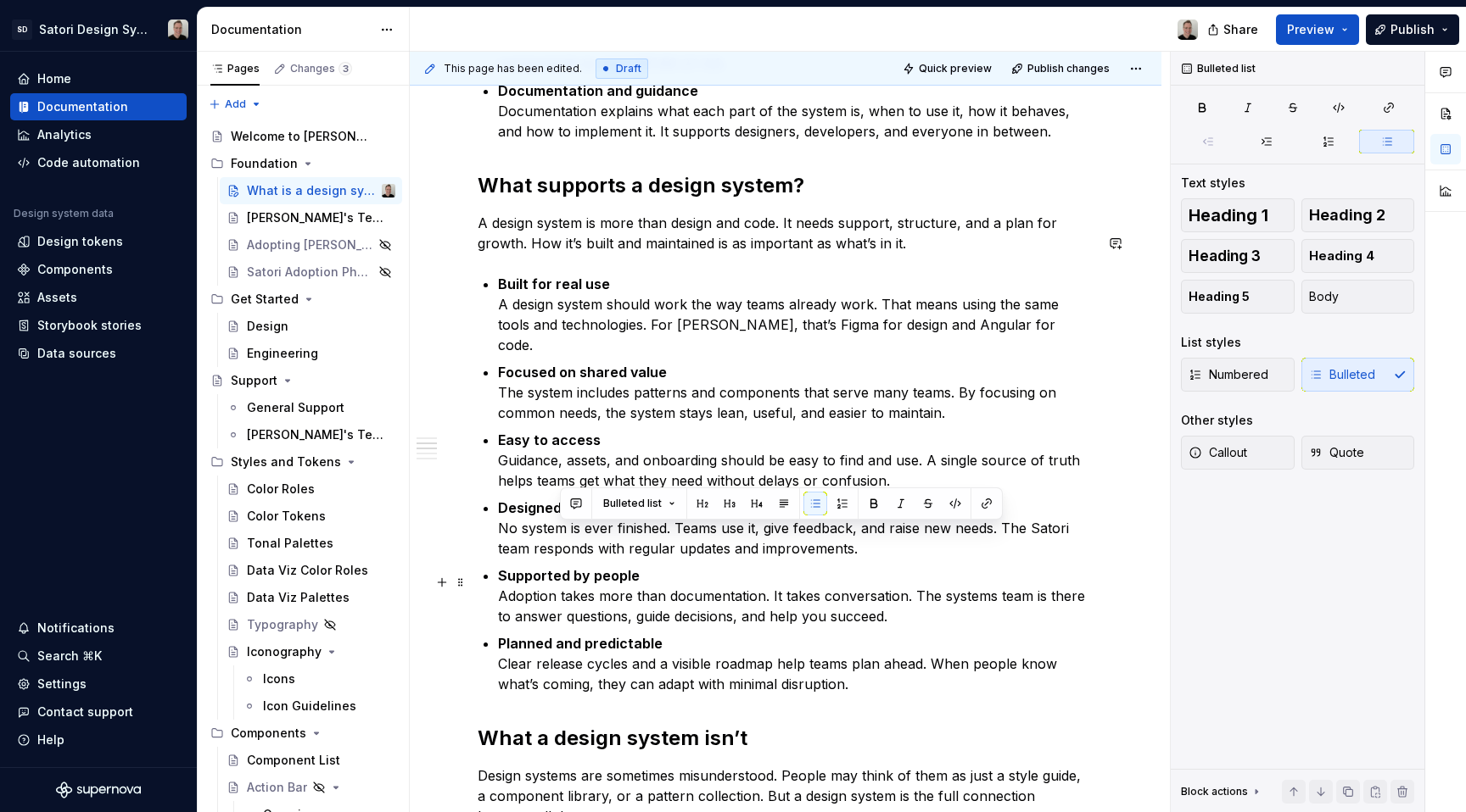
click at [644, 634] on p "Planned and predictable Clear release cycles and a visible roadmap help teams p…" at bounding box center [795, 664] width 595 height 61
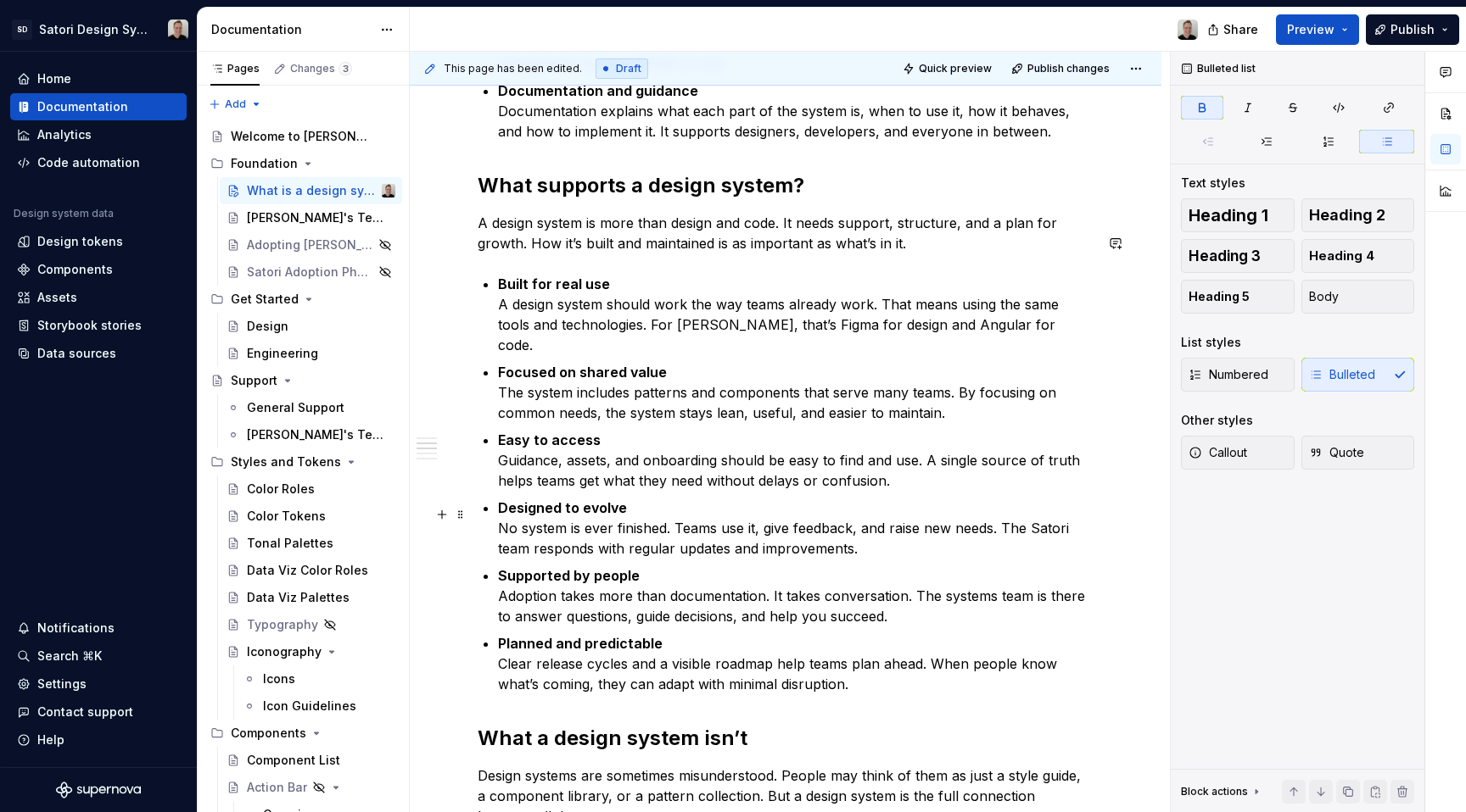
type textarea "*"
click at [612, 566] on p "Supported by people Adoption takes more than documentation. It takes conversati…" at bounding box center [795, 596] width 595 height 61
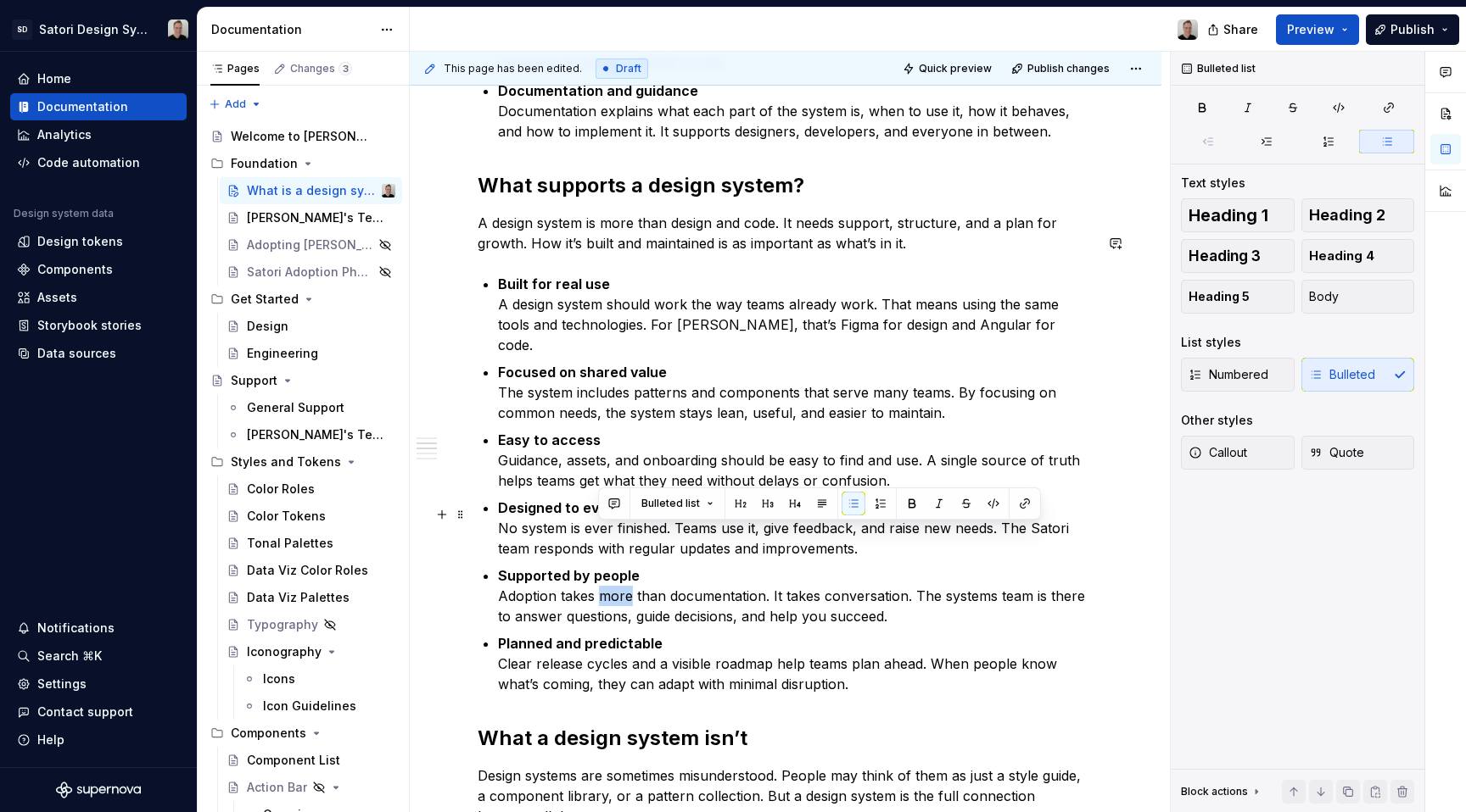
click at [612, 566] on p "Supported by people Adoption takes more than documentation. It takes conversati…" at bounding box center [795, 596] width 595 height 61
click at [578, 566] on p "Supported by people Adoption takes more than documentation. It takes conversati…" at bounding box center [795, 596] width 595 height 61
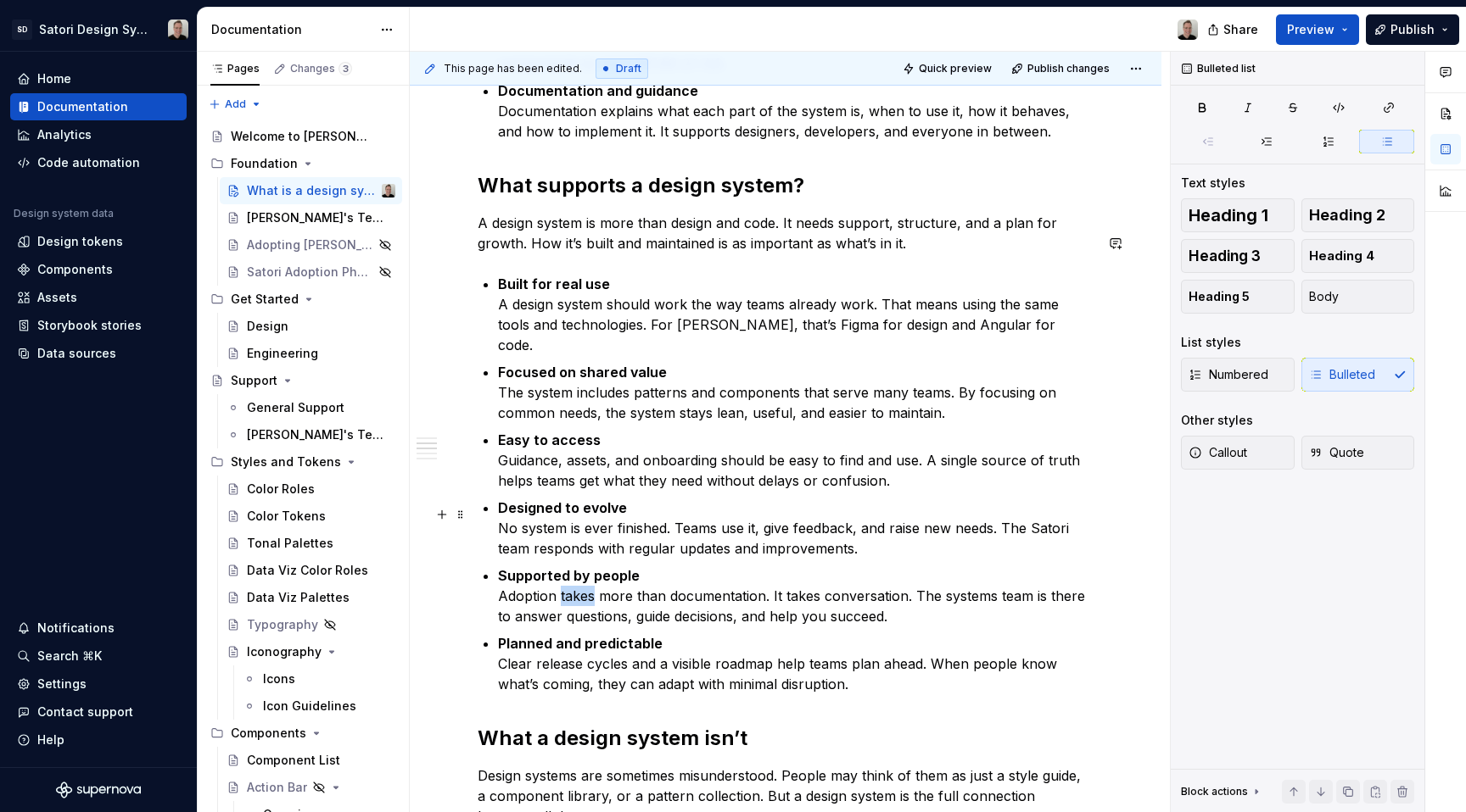
click at [578, 566] on p "Supported by people Adoption takes more than documentation. It takes conversati…" at bounding box center [795, 596] width 595 height 61
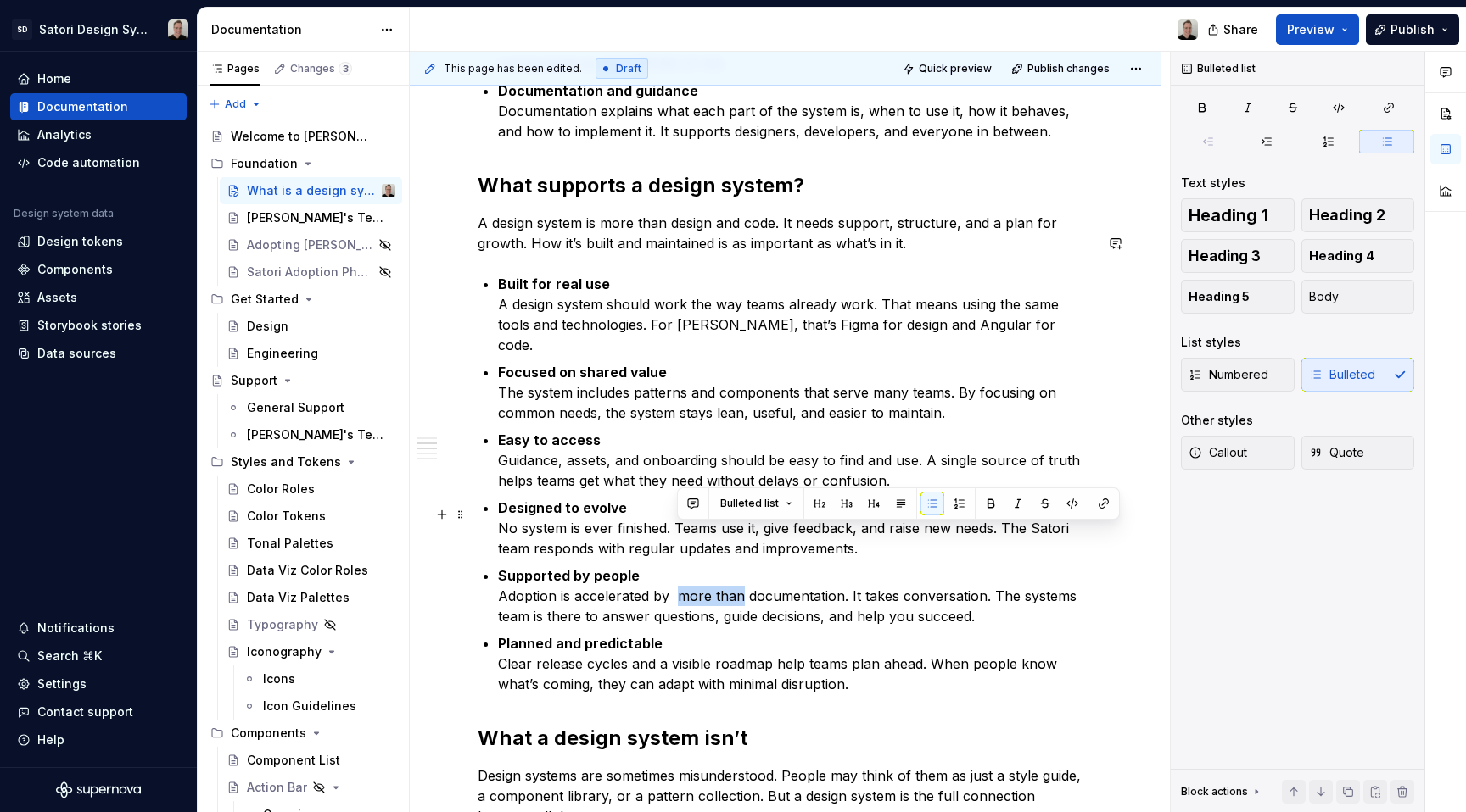
drag, startPoint x: 676, startPoint y: 540, endPoint x: 740, endPoint y: 540, distance: 64.0
click at [740, 566] on p "Supported by people Adoption is accelerated by more than documentation. It take…" at bounding box center [795, 596] width 595 height 61
drag, startPoint x: 855, startPoint y: 537, endPoint x: 804, endPoint y: 535, distance: 51.0
click at [804, 566] on p "Supported by people Adoption is accelerated by clear documentation. It takes co…" at bounding box center [795, 596] width 595 height 61
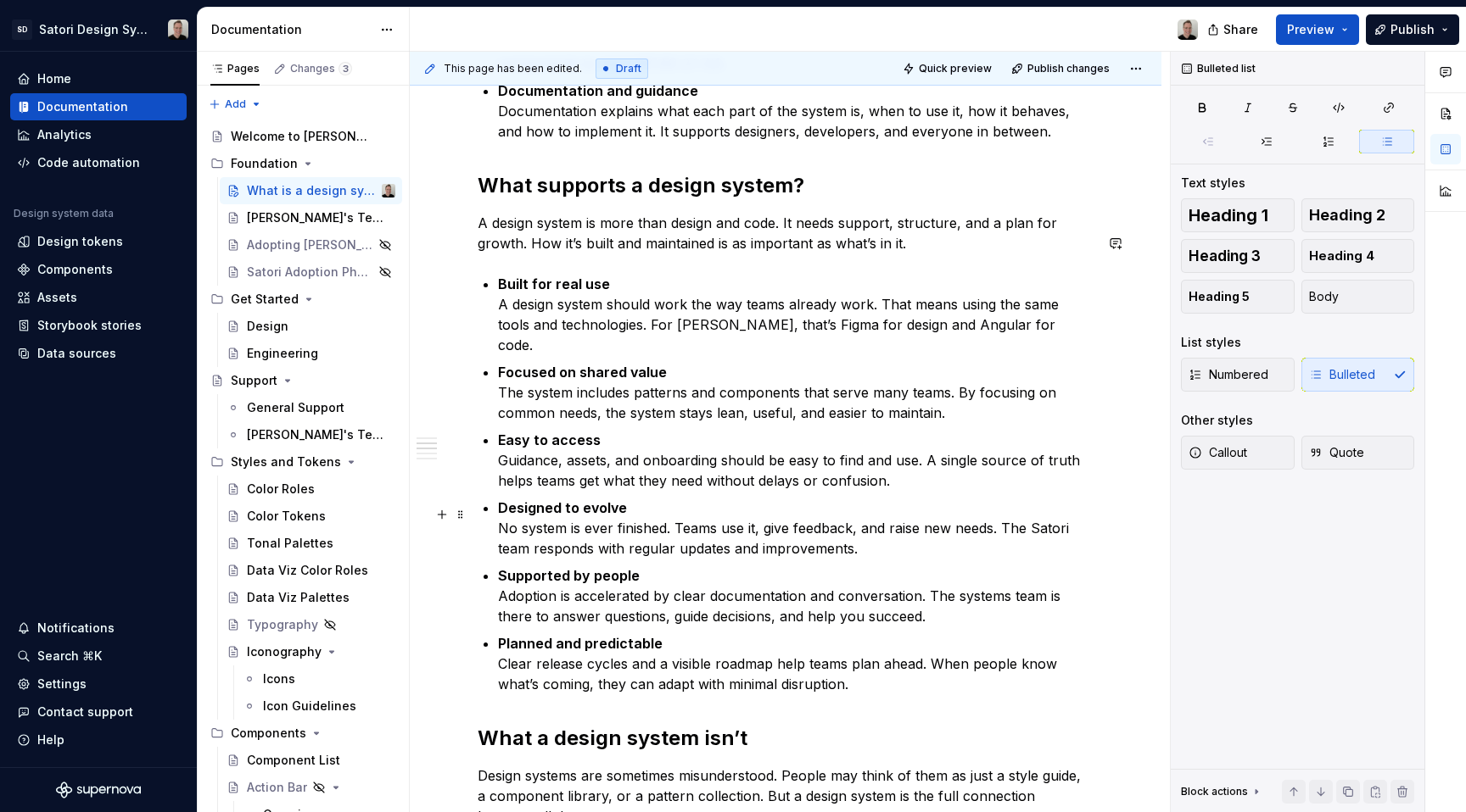
click at [851, 566] on p "Supported by people Adoption is accelerated by clear documentation and conversa…" at bounding box center [795, 596] width 595 height 61
click at [981, 566] on p "Supported by people Adoption is accelerated by clear documentation and conversa…" at bounding box center [795, 596] width 595 height 61
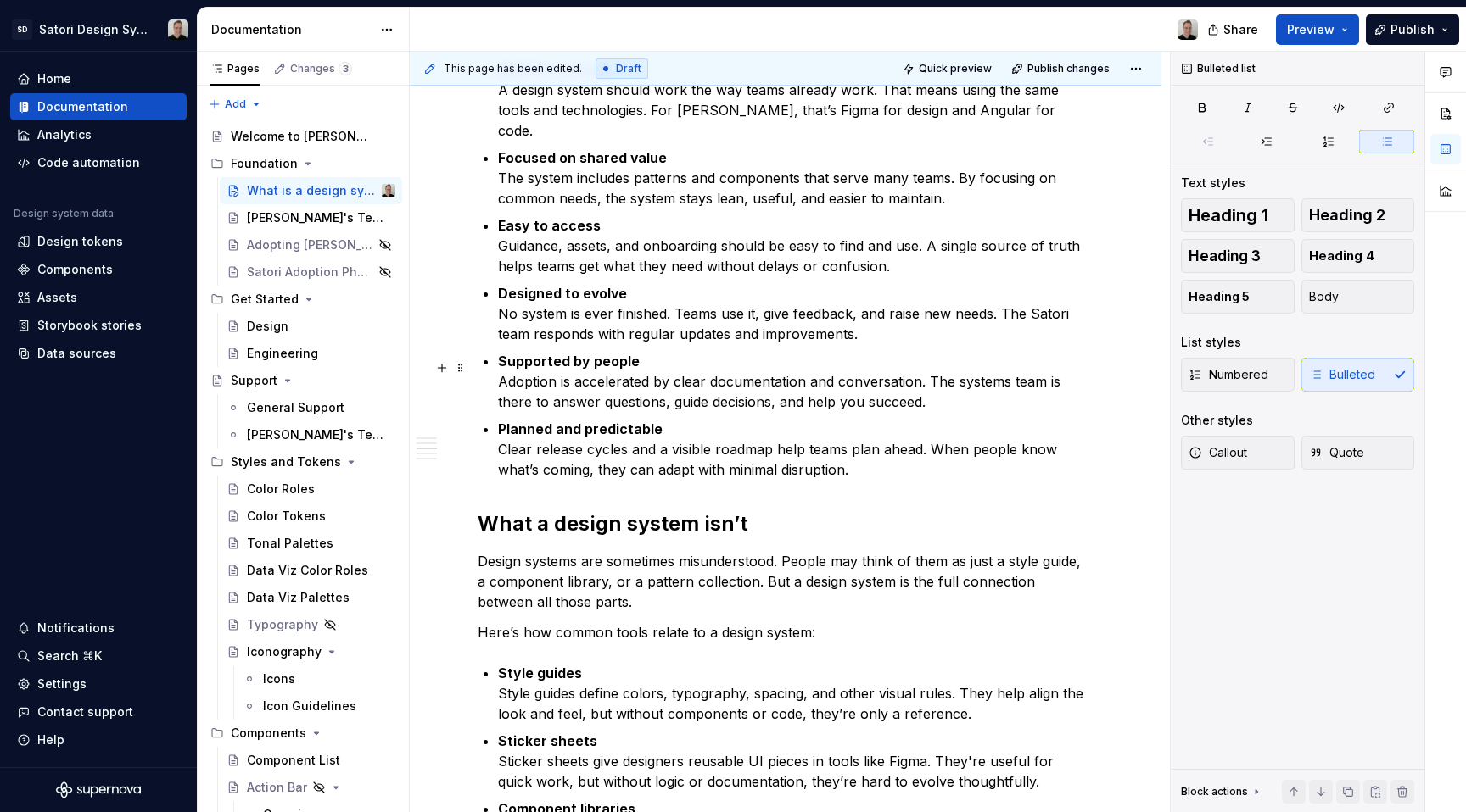
scroll to position [1252, 0]
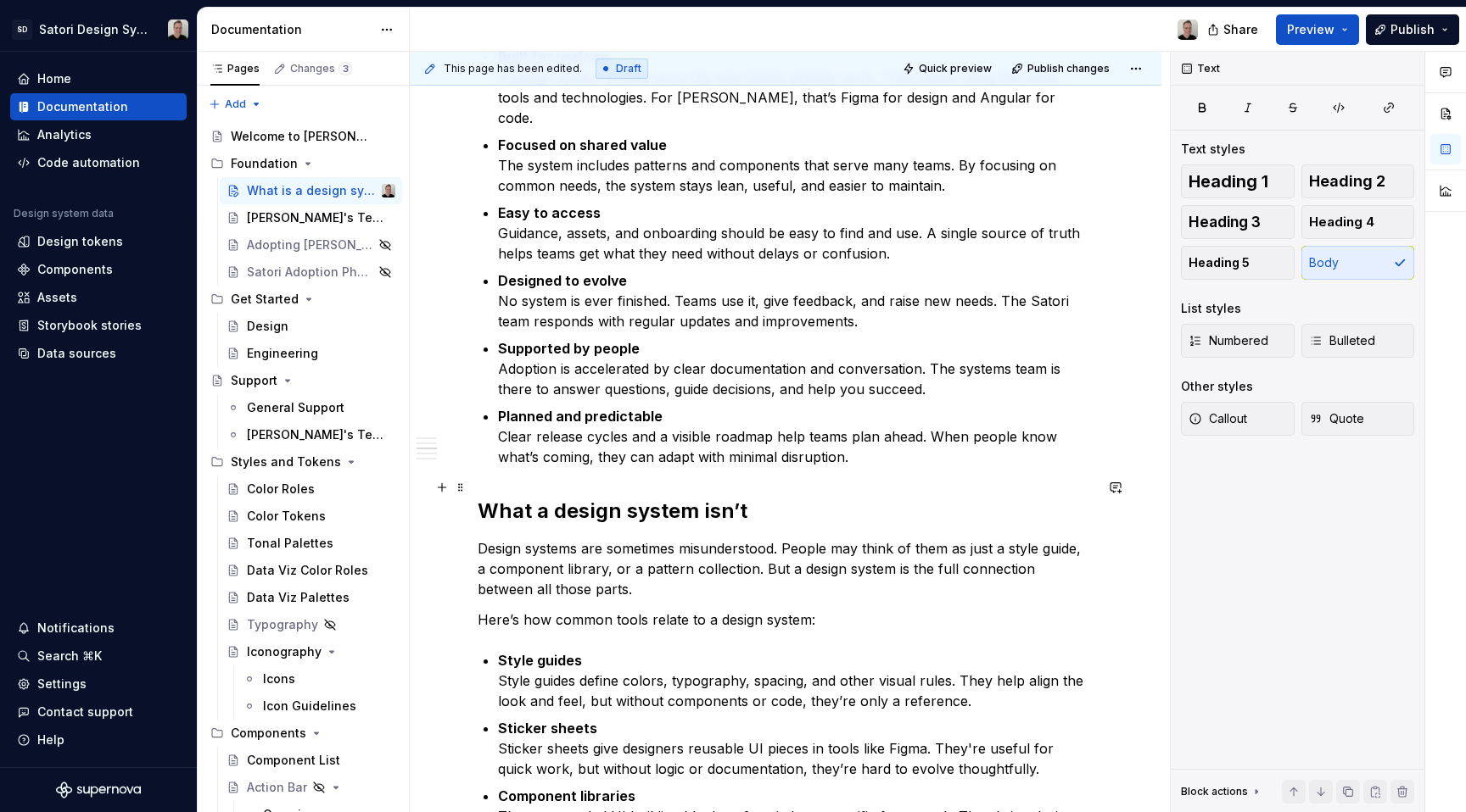
click at [780, 539] on p "Design systems are sometimes misunderstood. People may think of them as just a …" at bounding box center [785, 569] width 616 height 61
click at [762, 539] on p "Design systems are sometimes misunderstood. People may think of them as just a …" at bounding box center [785, 569] width 616 height 61
click at [782, 539] on p "Design systems are sometimes misunderstood. People may think of them as just a …" at bounding box center [785, 569] width 616 height 61
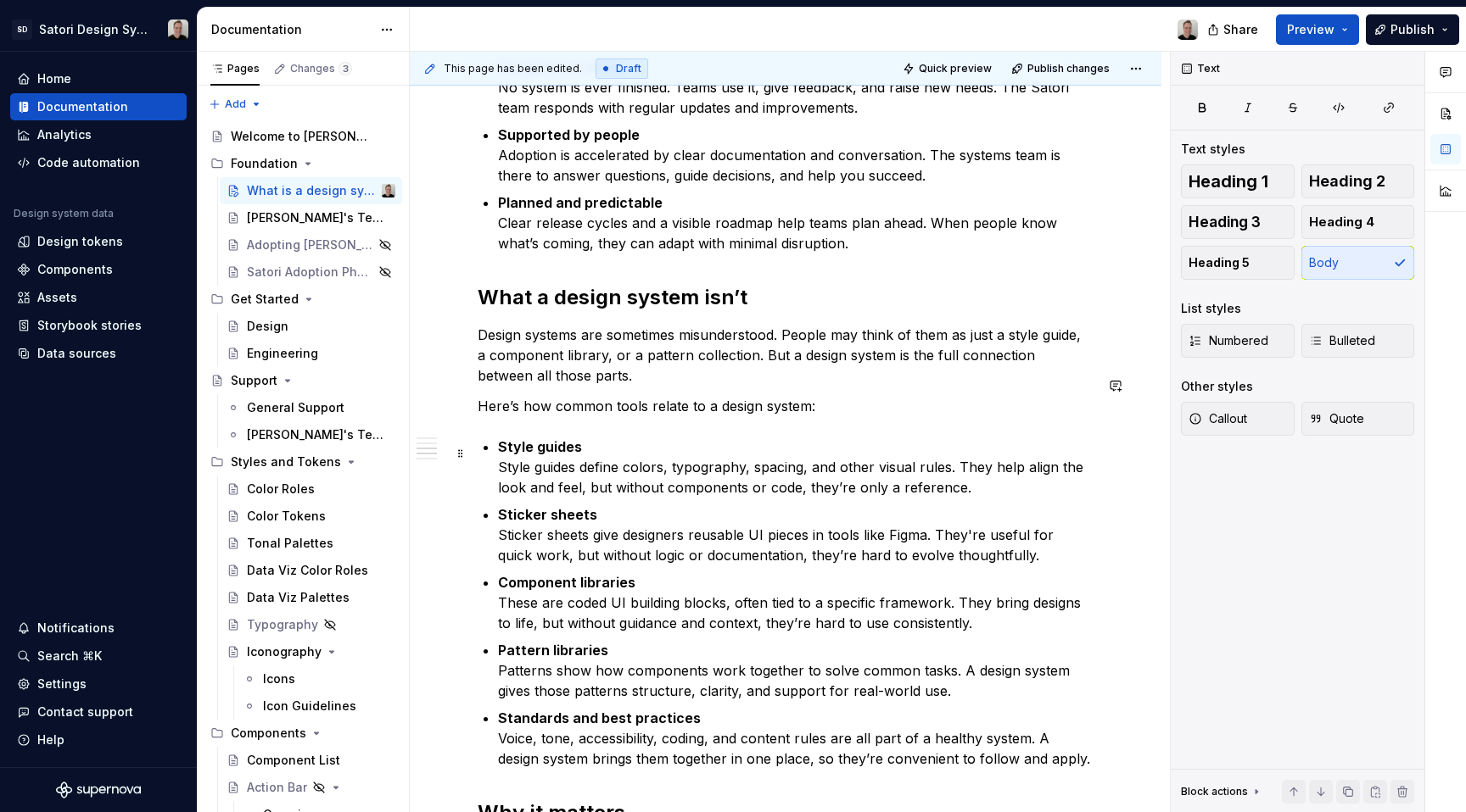
scroll to position [1489, 0]
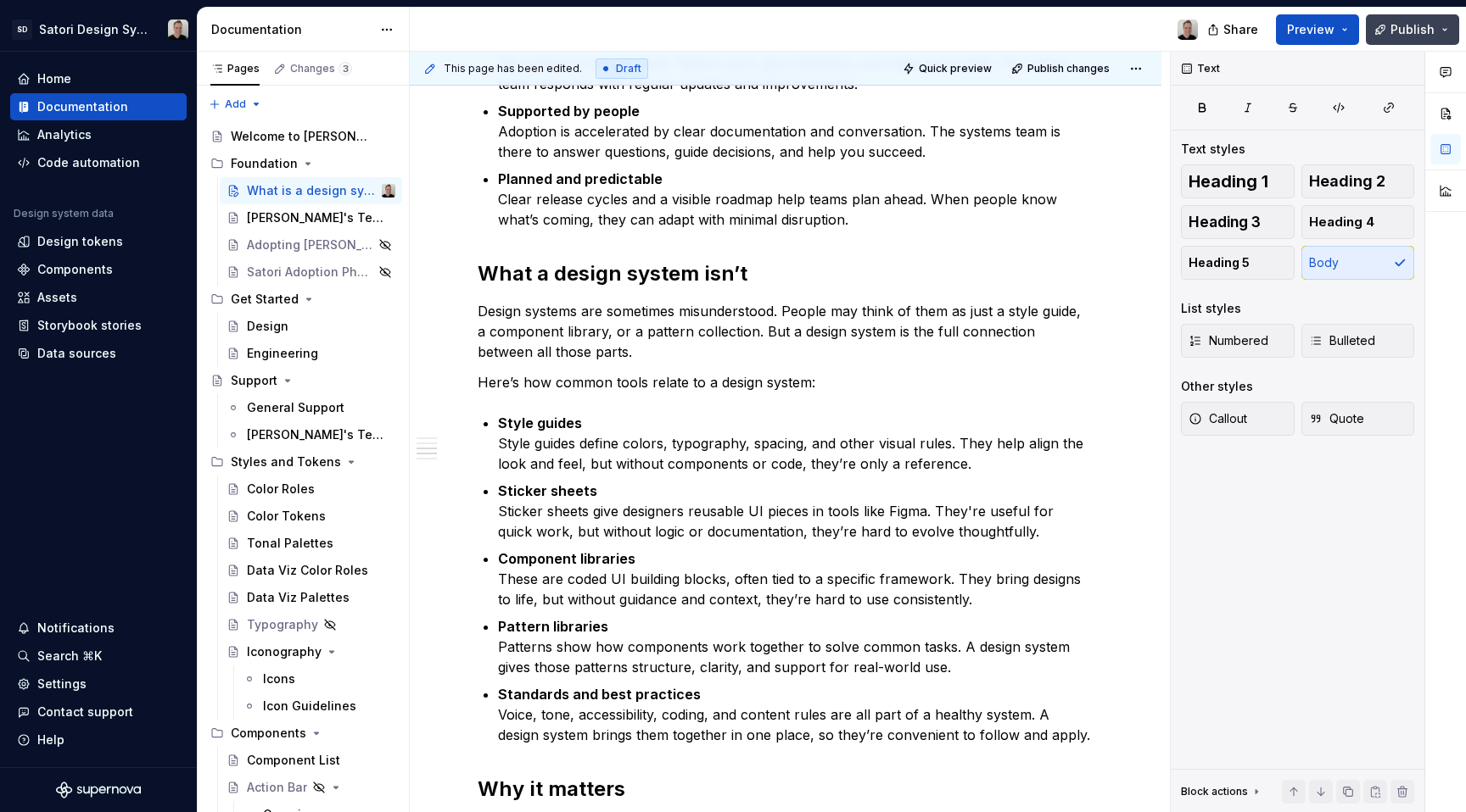
click at [1389, 28] on button "Publish" at bounding box center [1412, 30] width 93 height 30
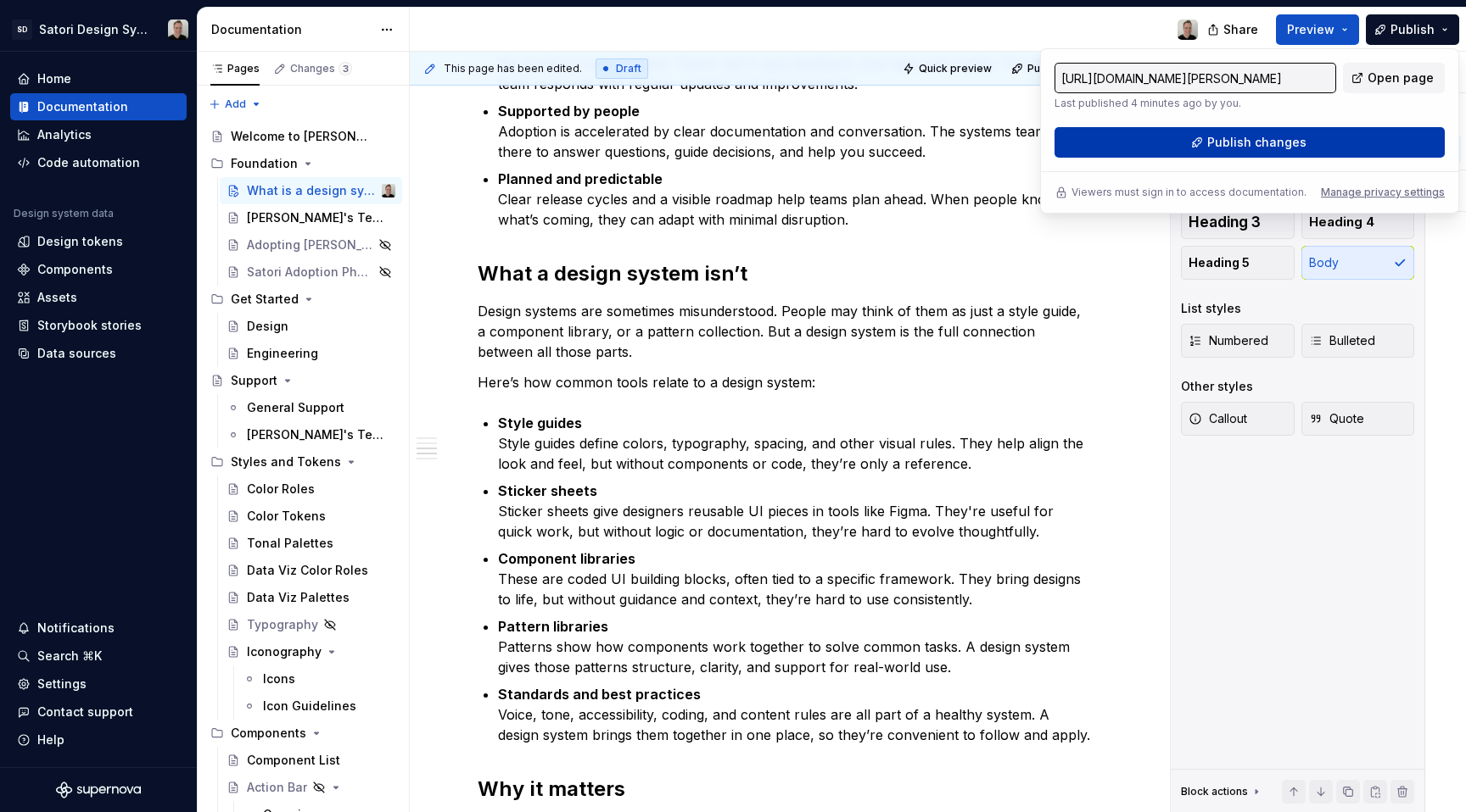
click at [1283, 134] on span "Publish changes" at bounding box center [1257, 142] width 100 height 17
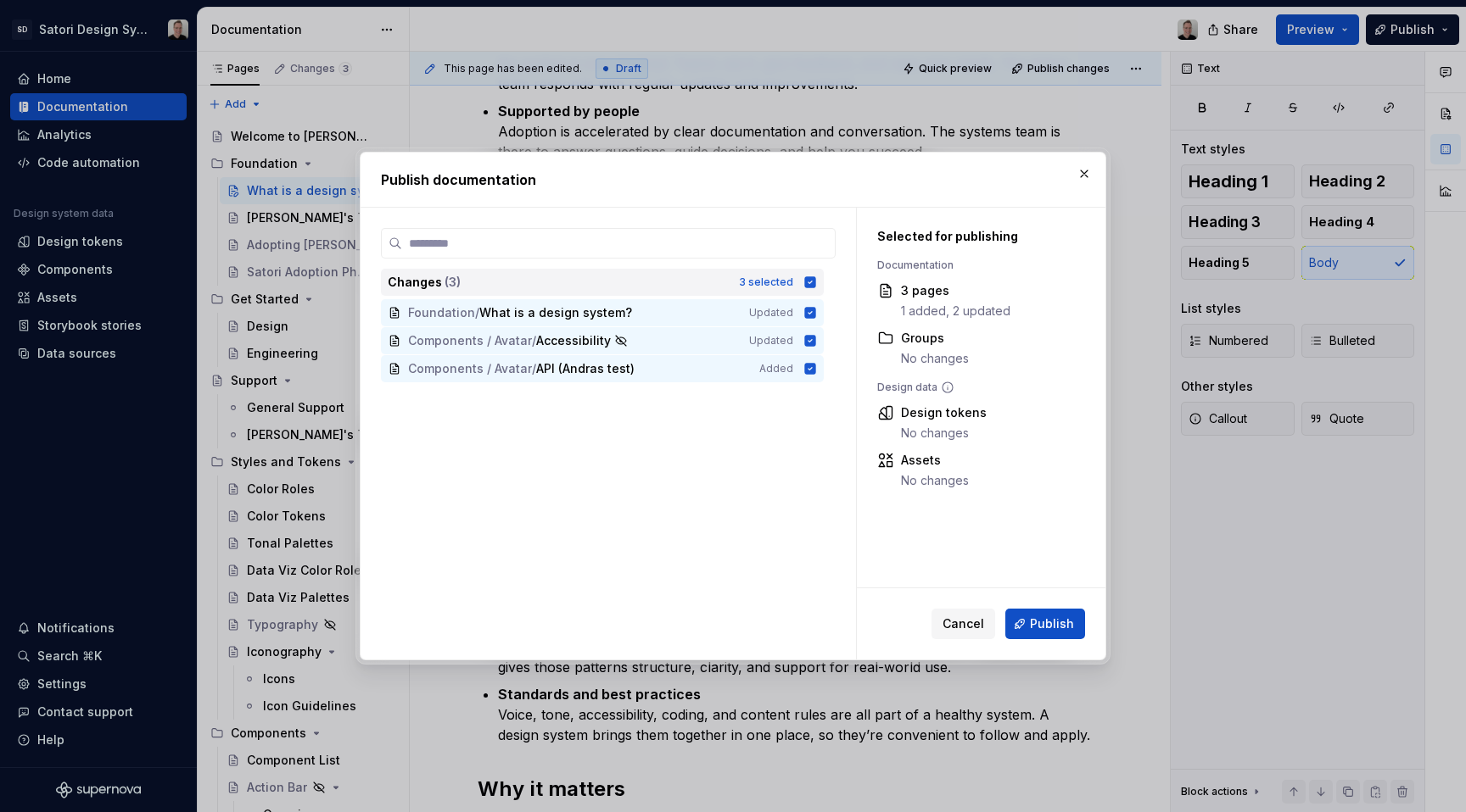
click at [811, 280] on icon at bounding box center [811, 282] width 11 height 11
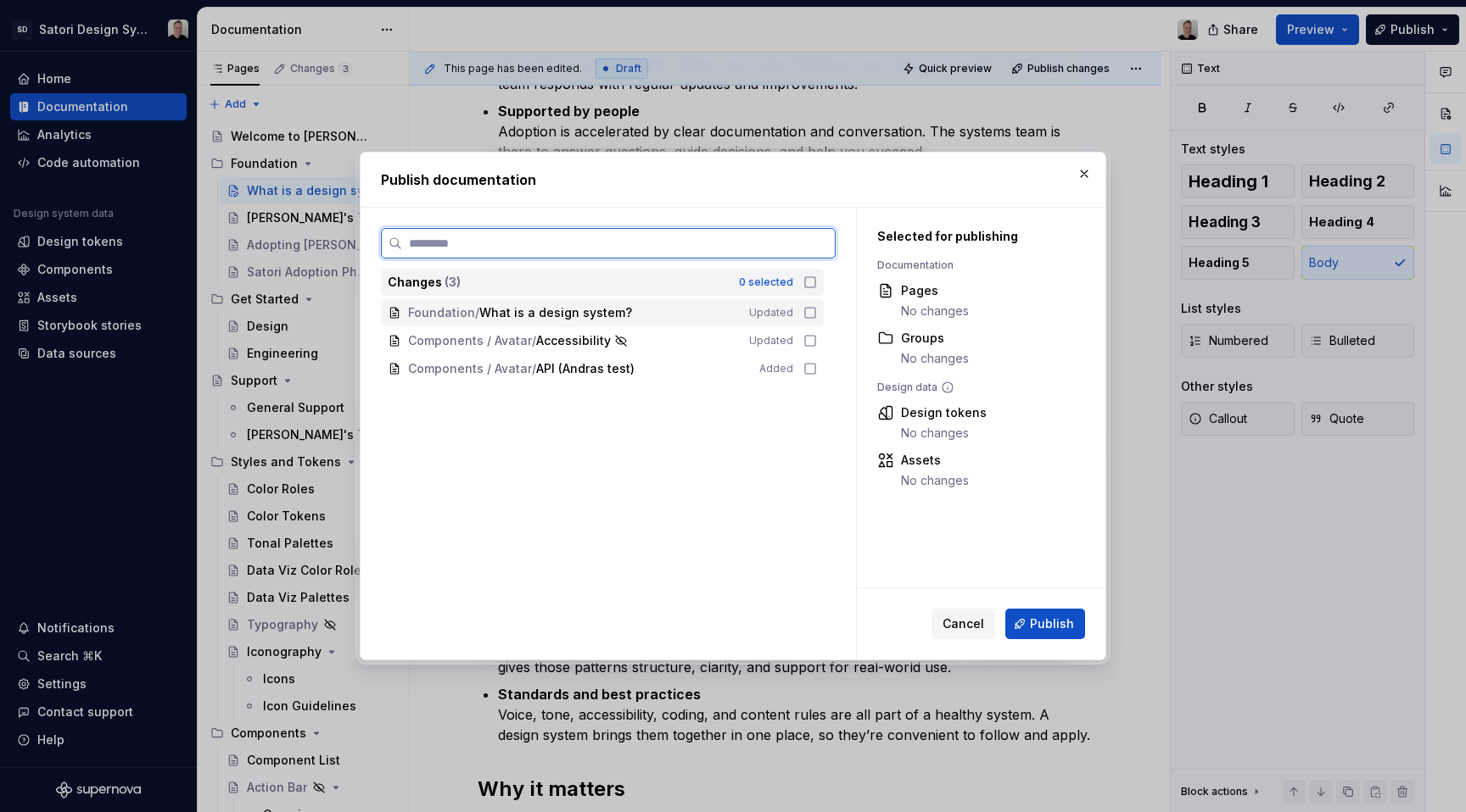
click at [812, 310] on icon at bounding box center [810, 313] width 14 height 14
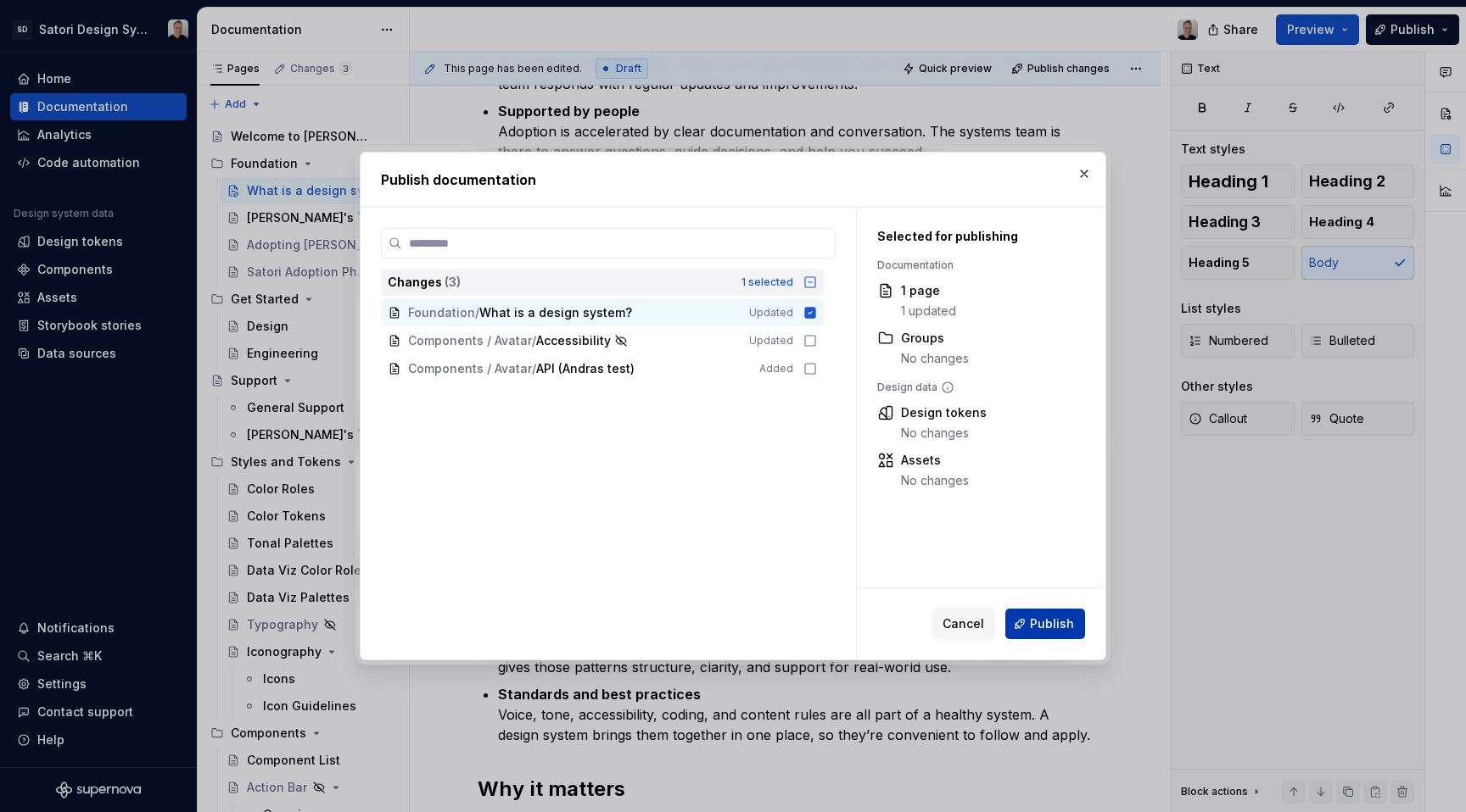
click at [1046, 622] on span "Publish" at bounding box center [1052, 624] width 44 height 17
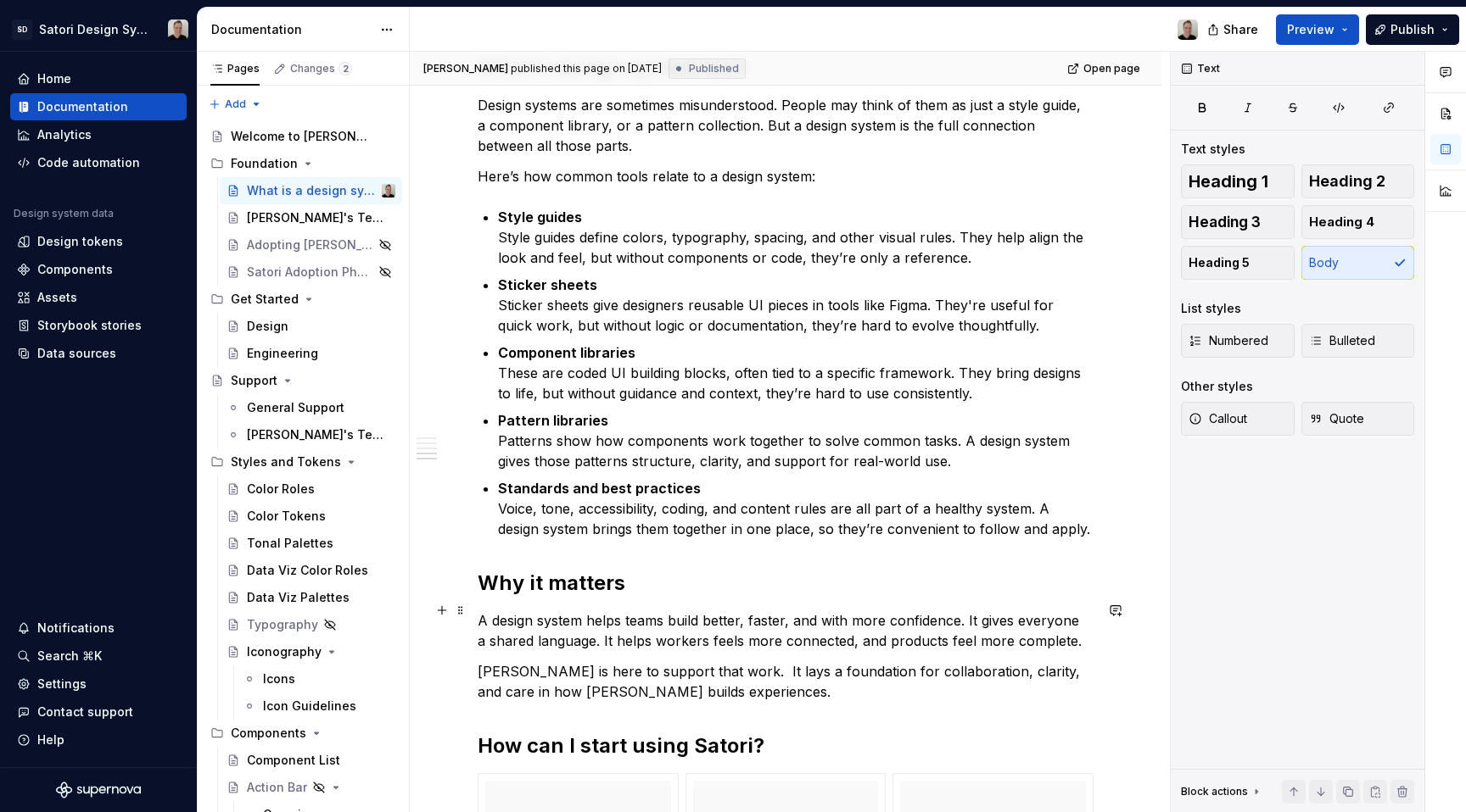
scroll to position [1716, 0]
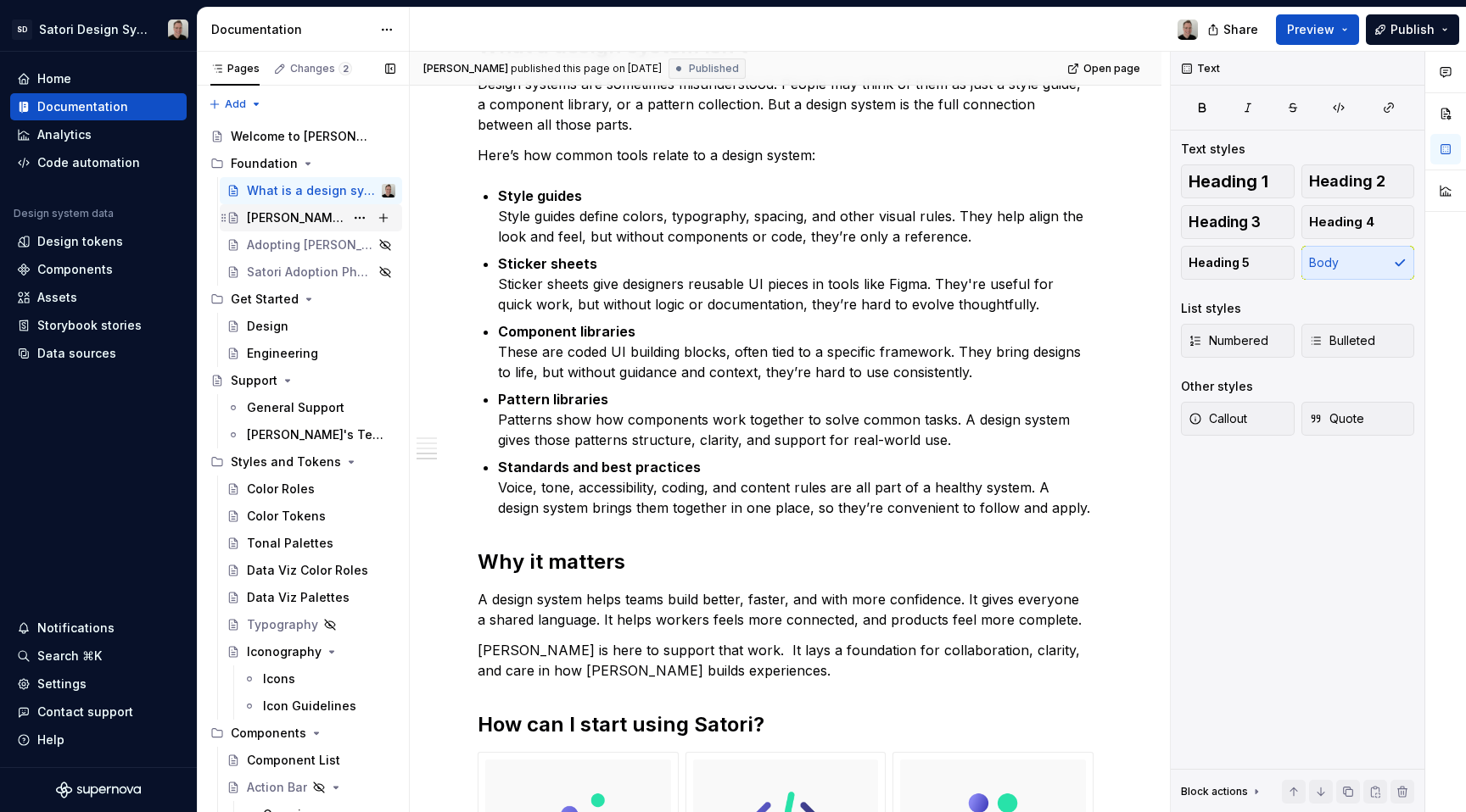
click at [288, 225] on div "[PERSON_NAME]'s Terminology" at bounding box center [295, 218] width 98 height 17
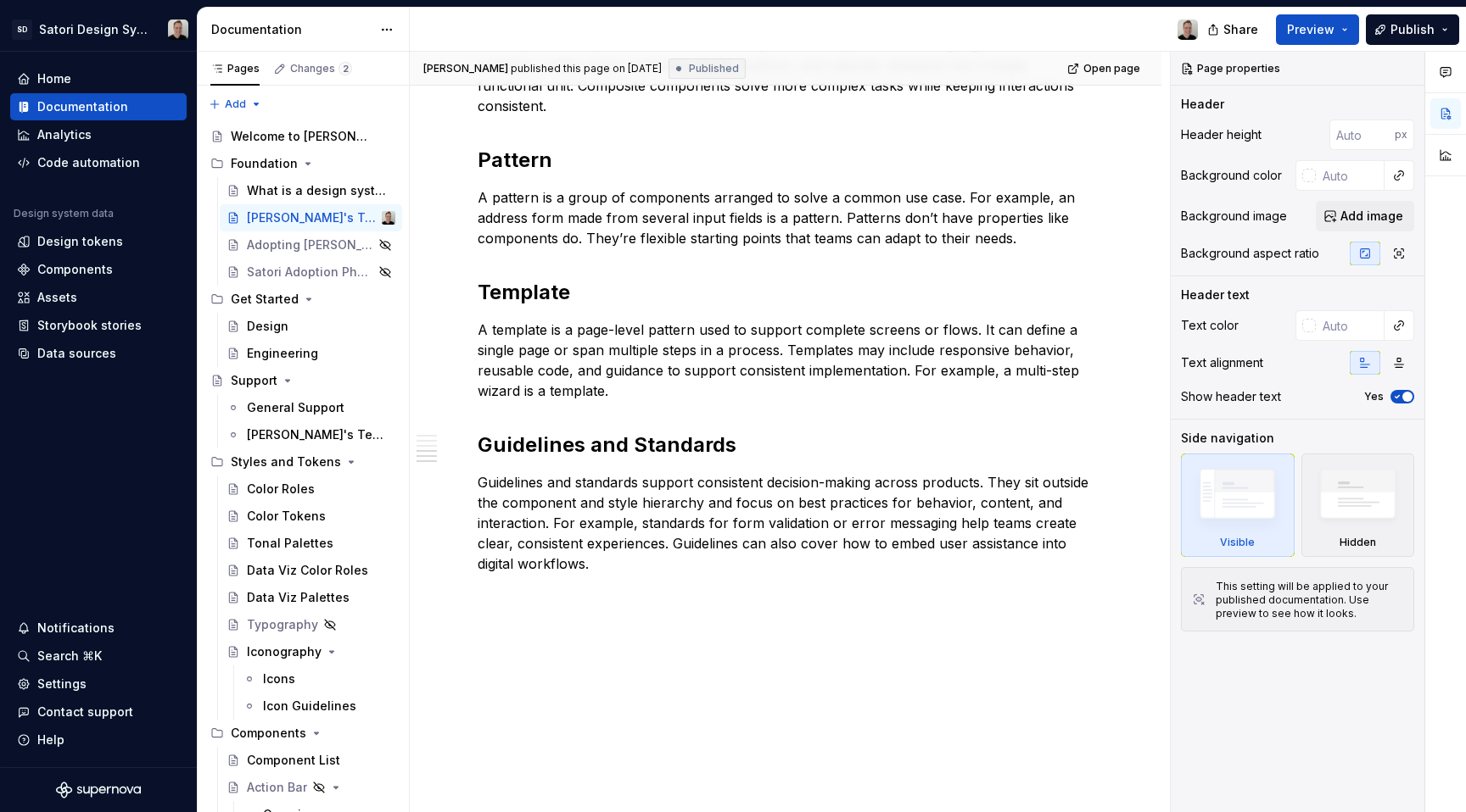
scroll to position [621, 0]
type textarea "*"
